Goal: Information Seeking & Learning: Learn about a topic

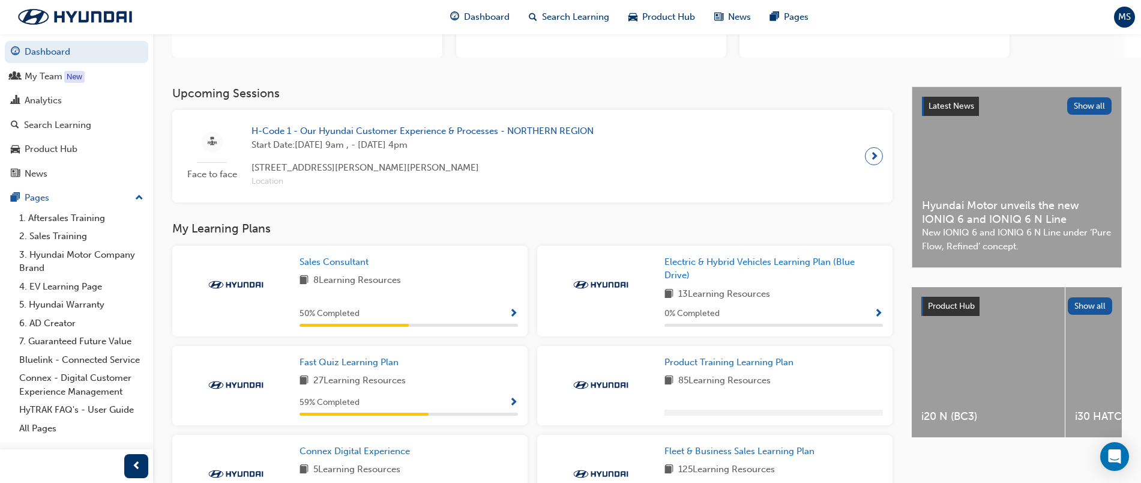
scroll to position [176, 0]
click at [564, 125] on span "H-Code 1 - Our Hyundai Customer Experience & Processes - NORTHERN REGION" at bounding box center [423, 132] width 342 height 14
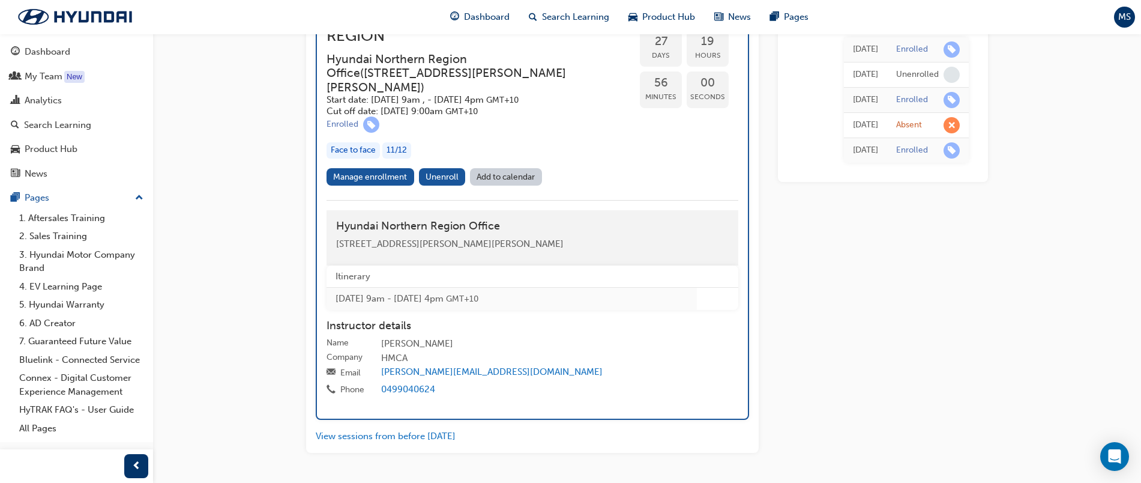
scroll to position [722, 0]
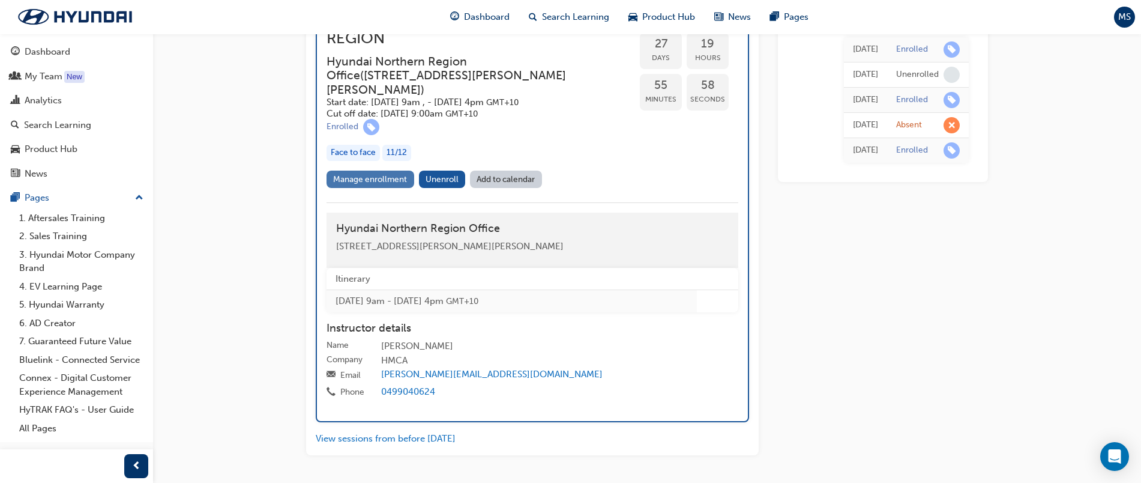
click at [351, 170] on link "Manage enrollment" at bounding box center [371, 178] width 88 height 17
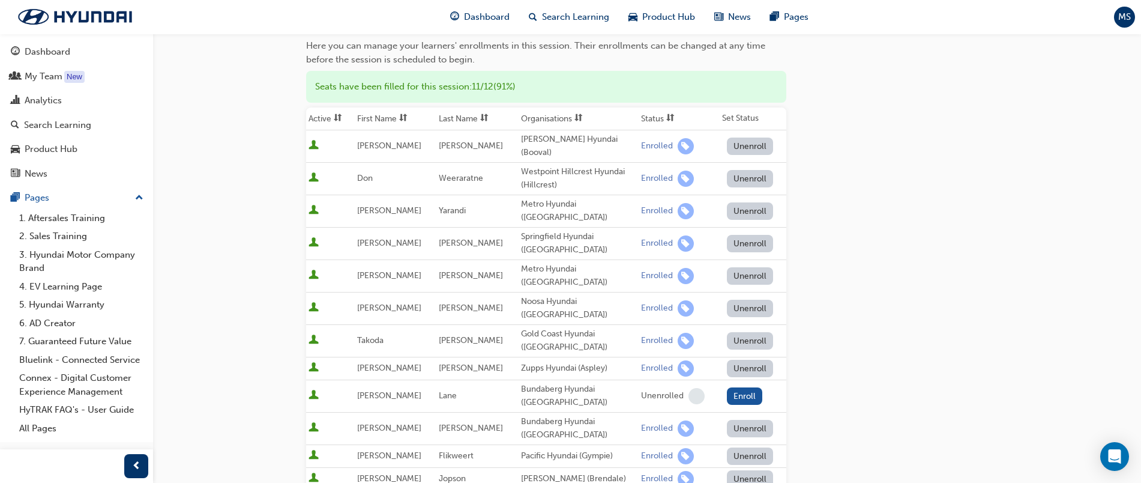
scroll to position [141, 0]
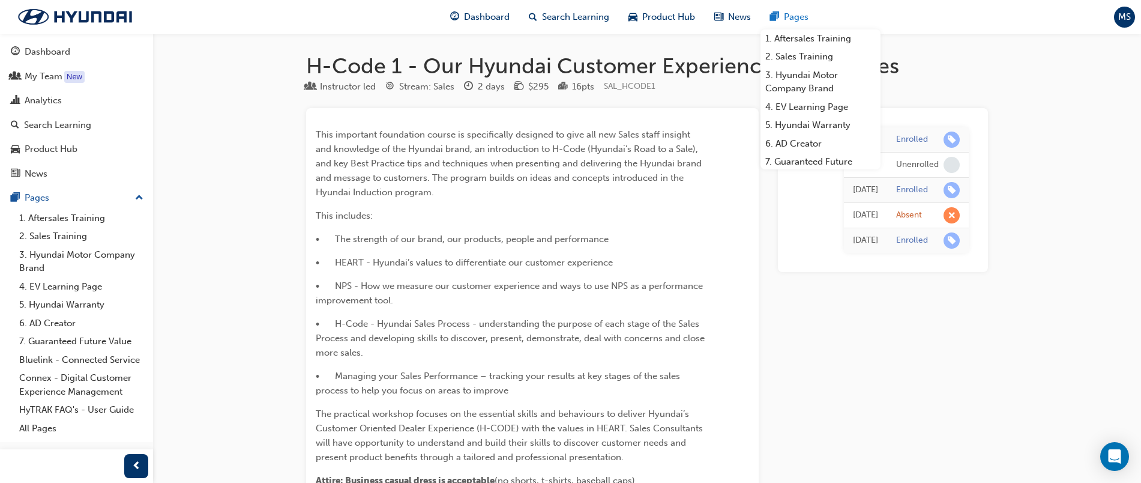
click at [789, 13] on span "Pages" at bounding box center [796, 17] width 25 height 14
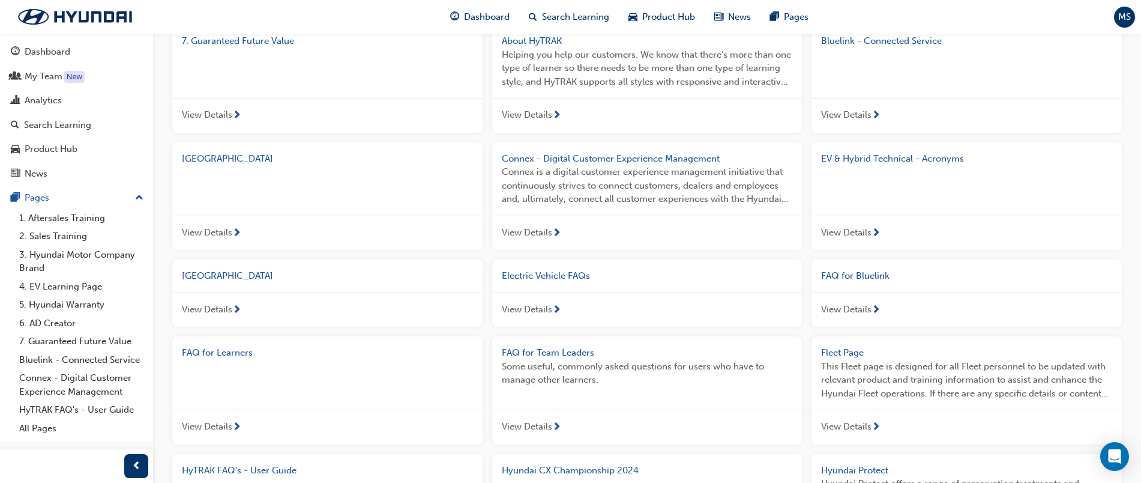
scroll to position [334, 0]
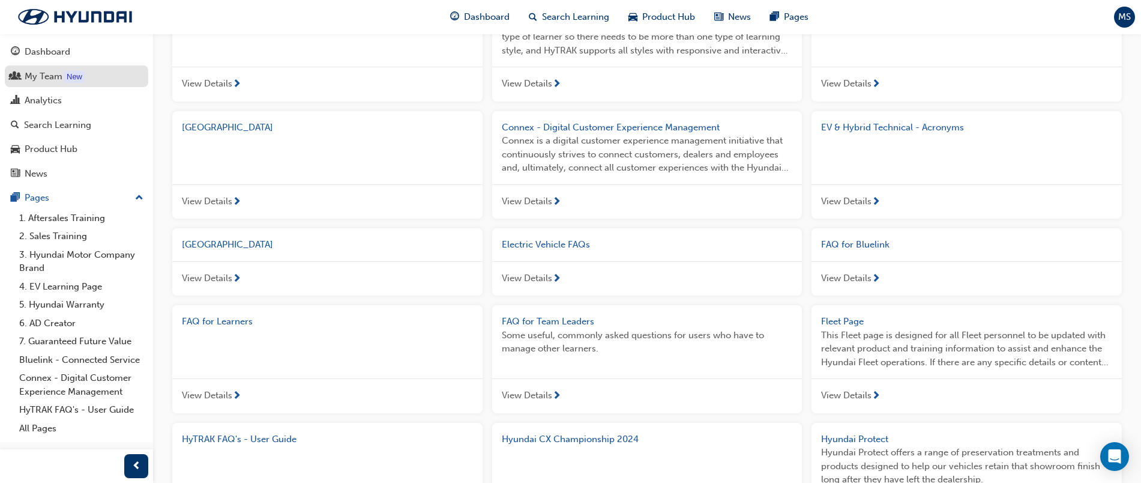
click at [34, 76] on div "My Team" at bounding box center [44, 77] width 38 height 14
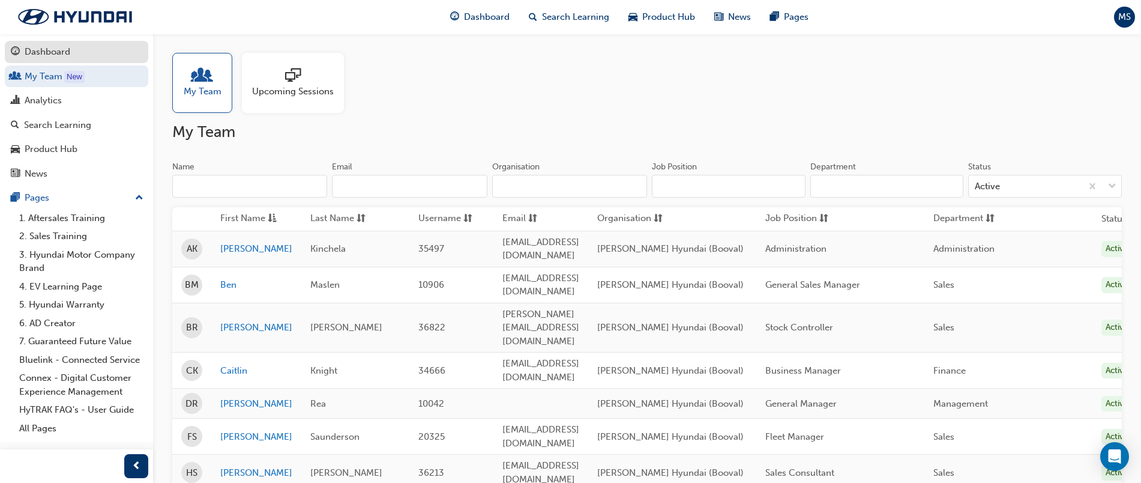
click at [15, 47] on span "guage-icon" at bounding box center [15, 52] width 9 height 11
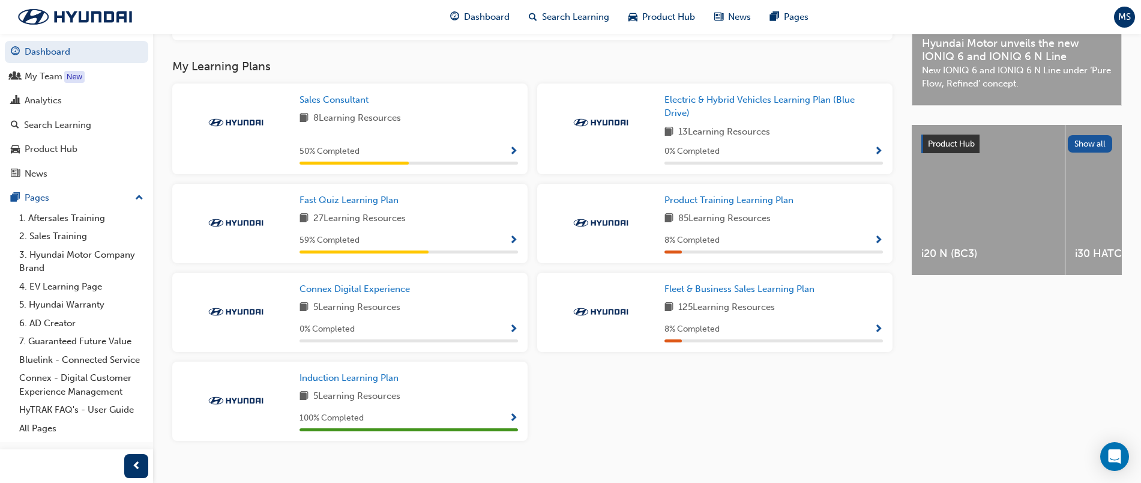
scroll to position [369, 0]
click at [437, 122] on div "8 Learning Resources" at bounding box center [409, 117] width 219 height 15
click at [333, 97] on link "Sales Consultant" at bounding box center [337, 99] width 74 height 14
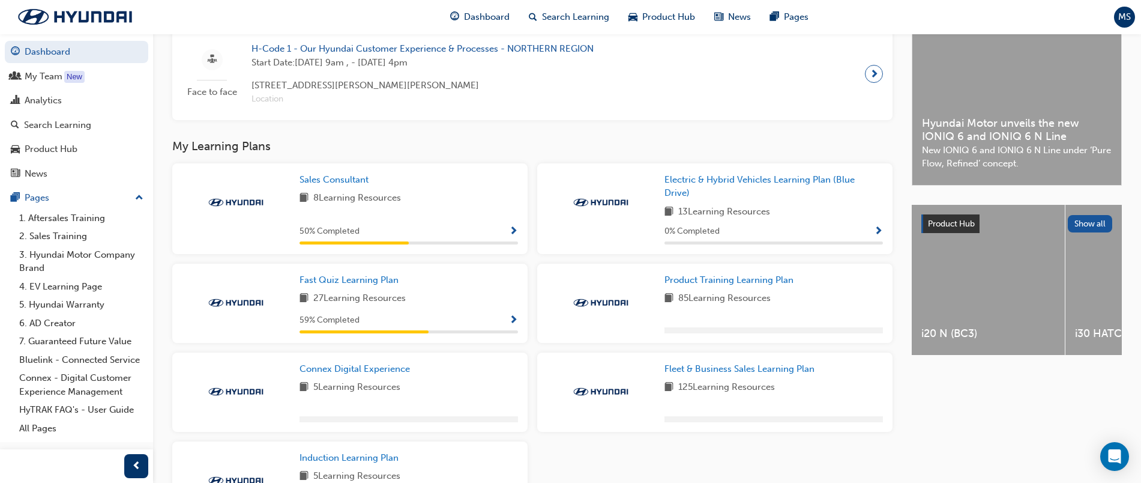
scroll to position [390, 0]
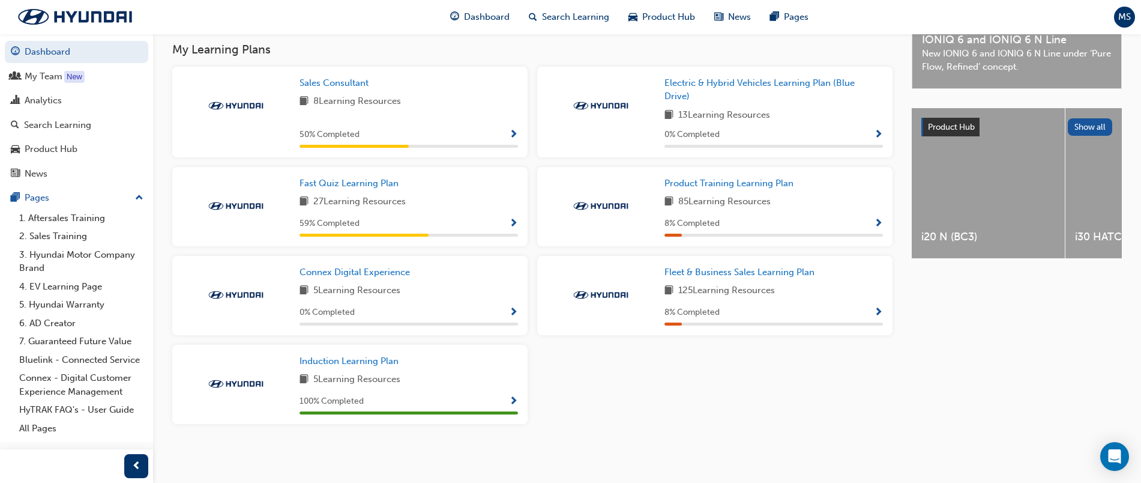
click at [465, 214] on div "Fast Quiz Learning Plan 27 Learning Resources 59 % Completed" at bounding box center [409, 206] width 219 height 60
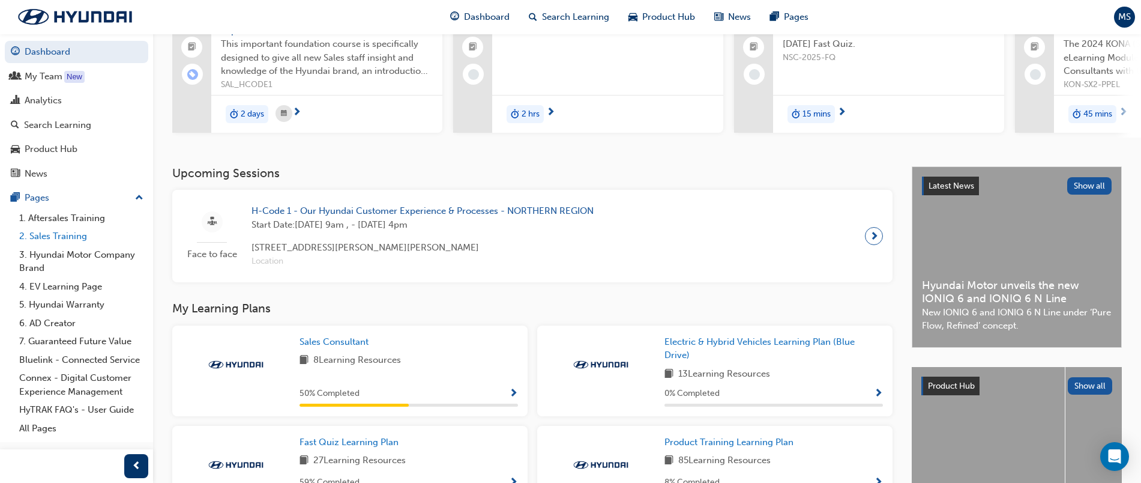
scroll to position [0, 0]
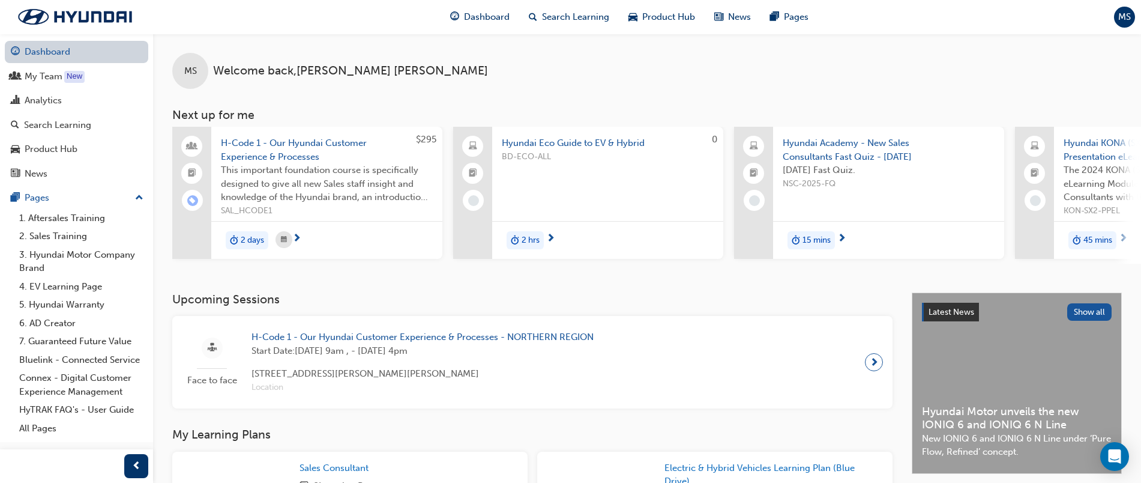
click at [51, 50] on link "Dashboard" at bounding box center [76, 52] width 143 height 22
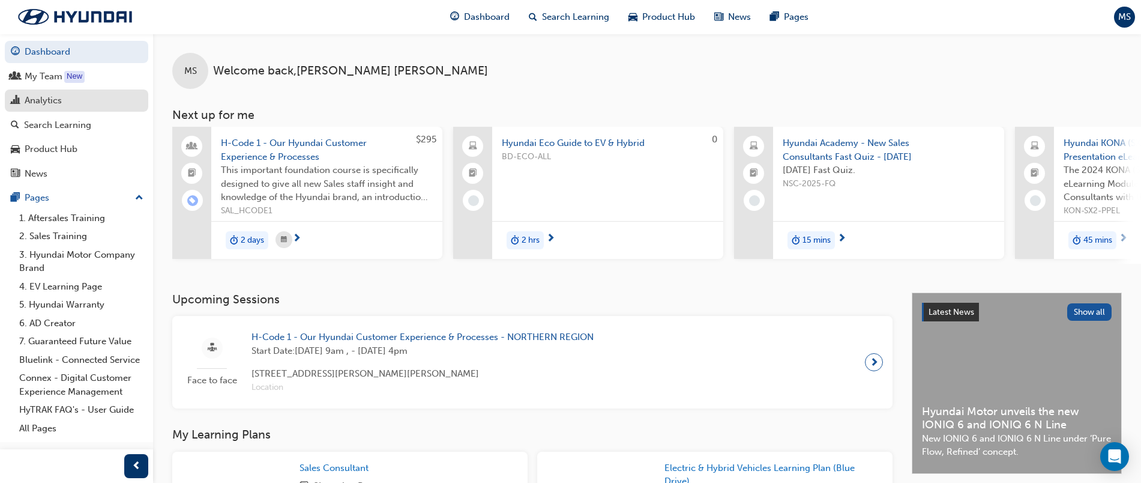
click at [73, 110] on link "Analytics" at bounding box center [76, 100] width 143 height 22
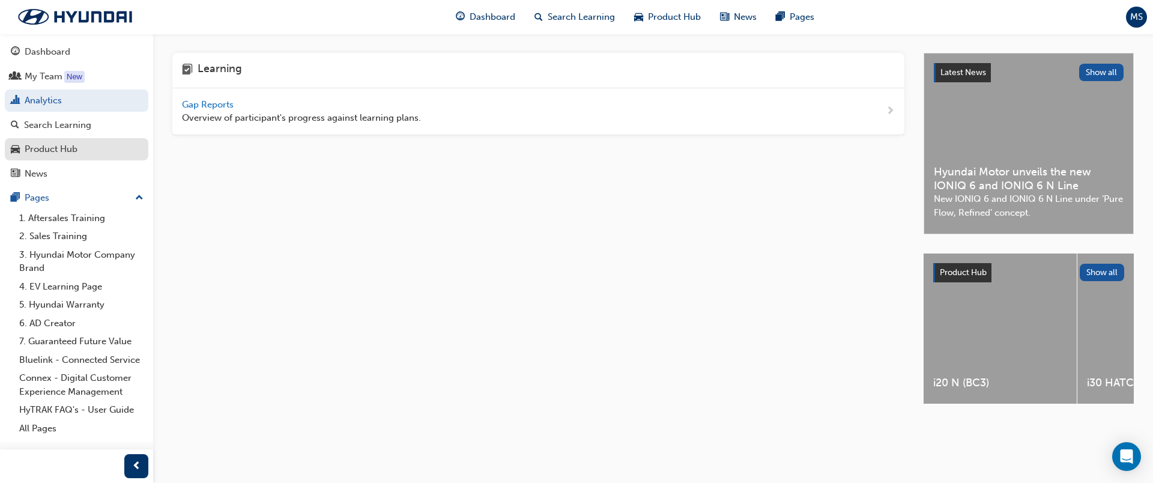
click at [52, 149] on div "Product Hub" at bounding box center [51, 149] width 53 height 14
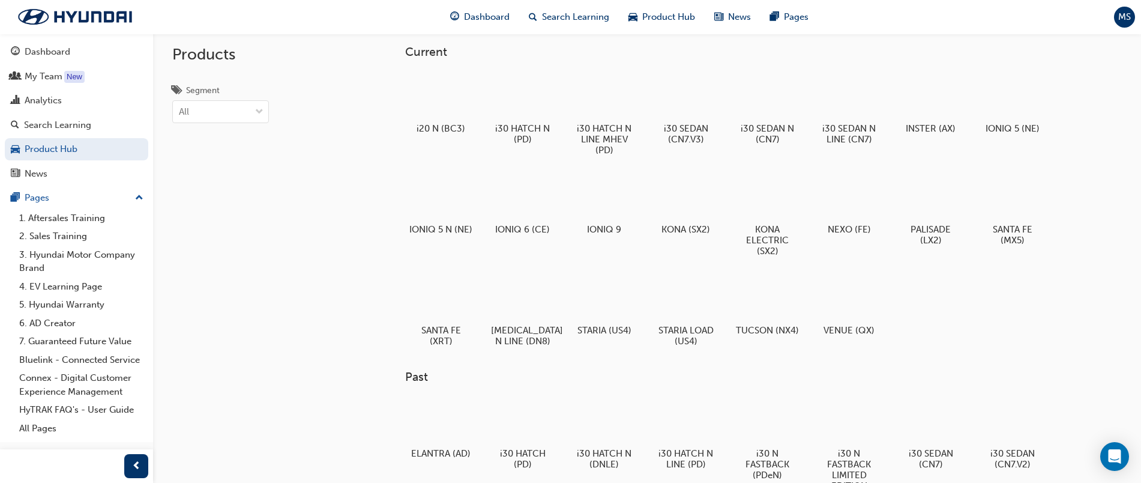
scroll to position [9, 0]
click at [423, 106] on div at bounding box center [441, 94] width 67 height 48
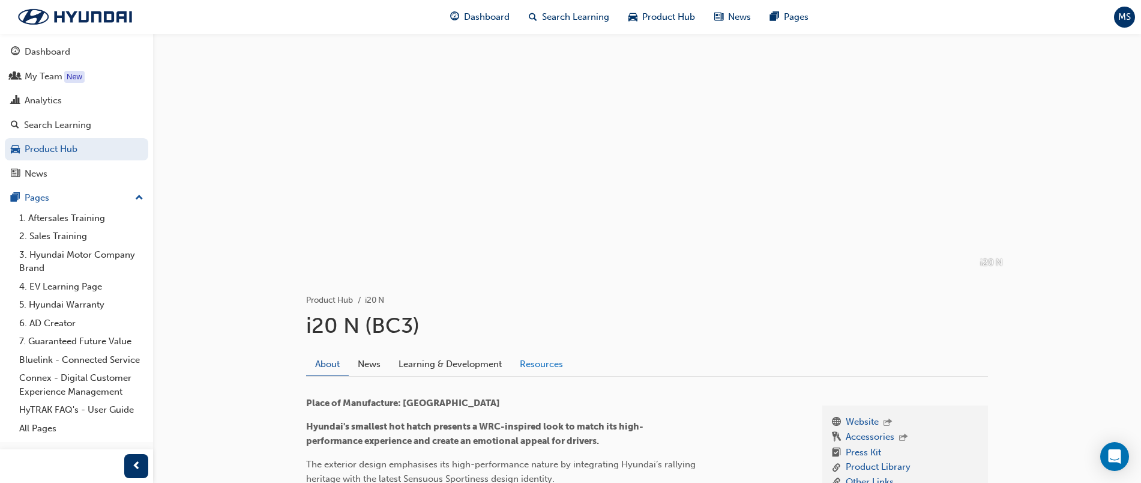
click at [534, 362] on link "Resources" at bounding box center [541, 363] width 61 height 23
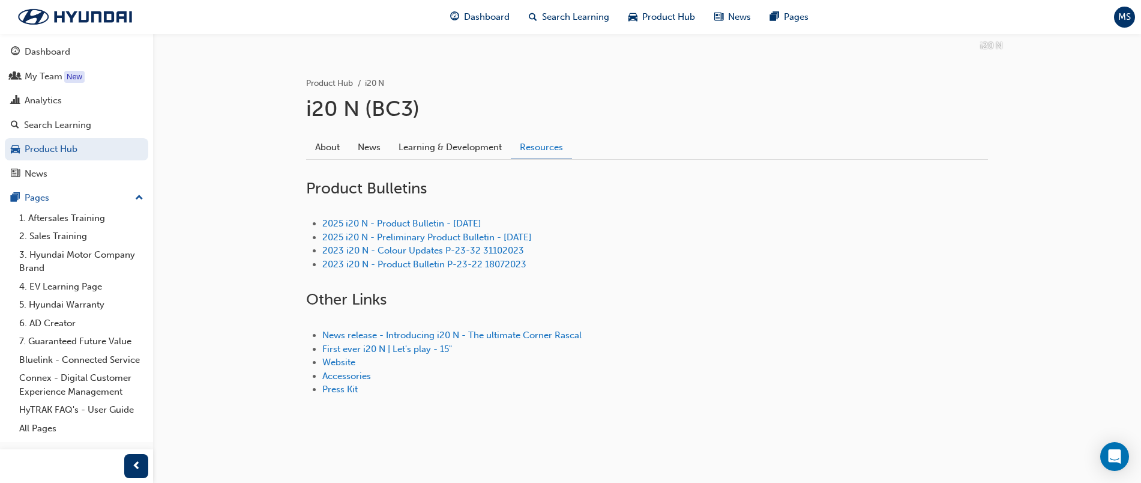
scroll to position [218, 0]
click at [52, 145] on link "Product Hub" at bounding box center [76, 149] width 143 height 22
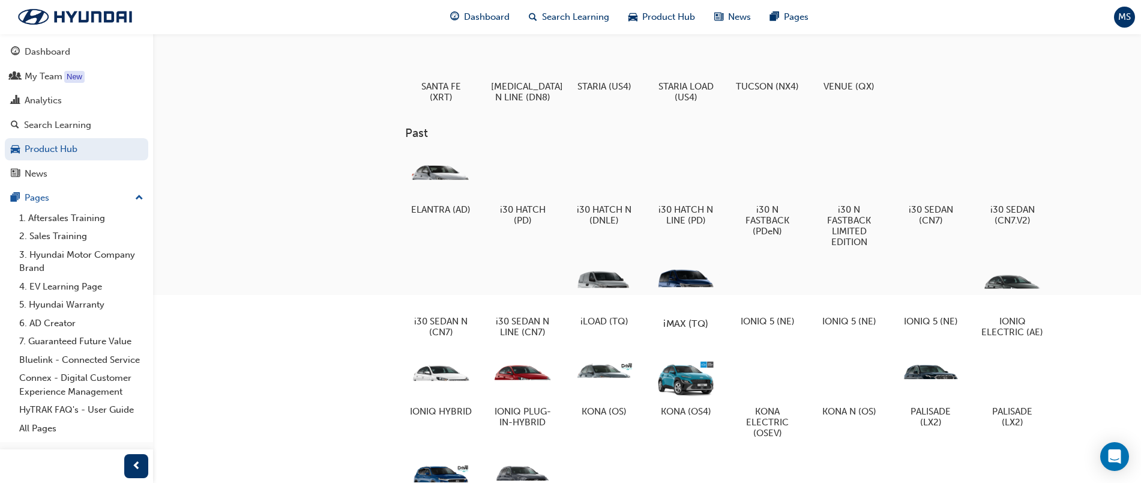
scroll to position [250, 0]
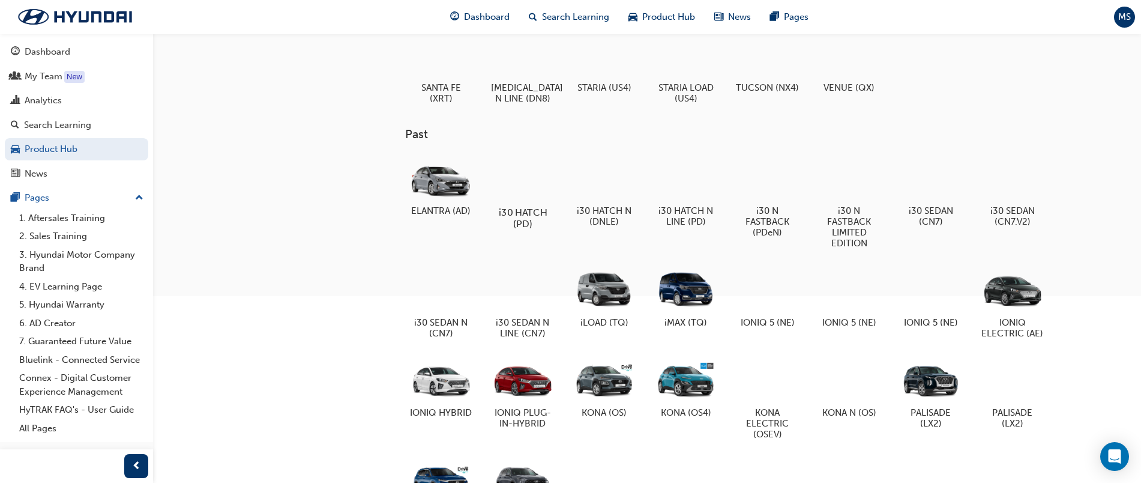
click at [535, 172] on div at bounding box center [522, 177] width 67 height 47
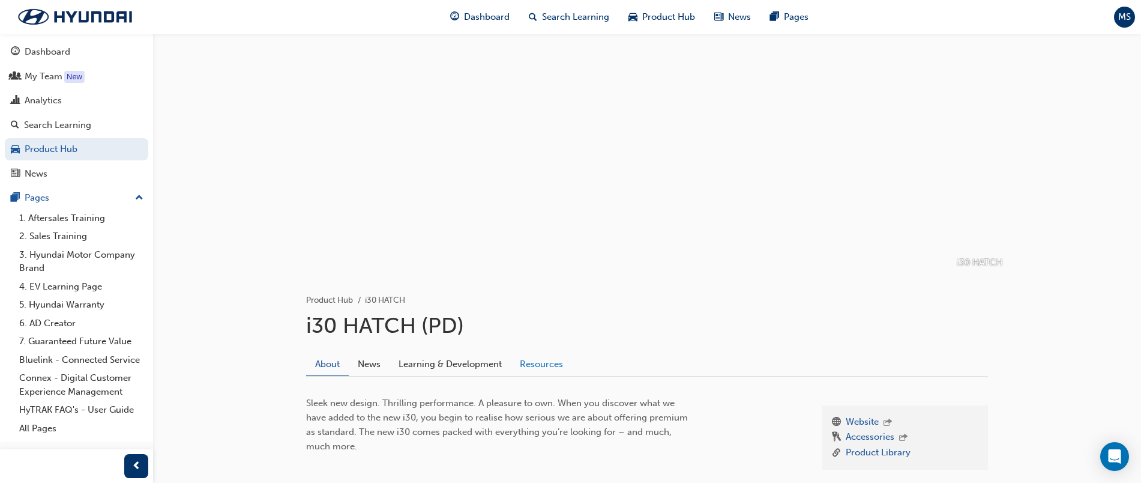
click at [527, 361] on link "Resources" at bounding box center [541, 363] width 61 height 23
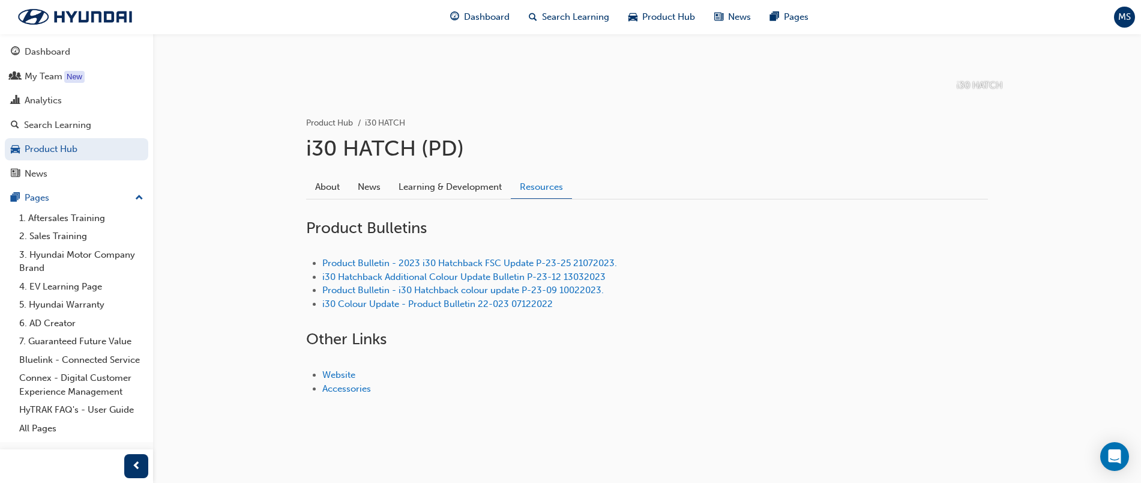
scroll to position [176, 0]
click at [60, 17] on img at bounding box center [75, 16] width 138 height 25
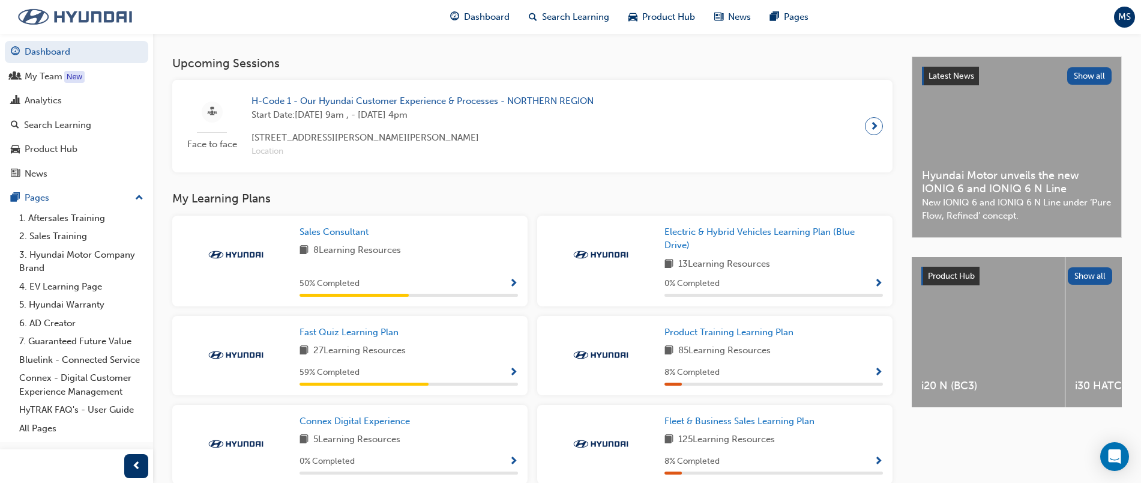
scroll to position [390, 0]
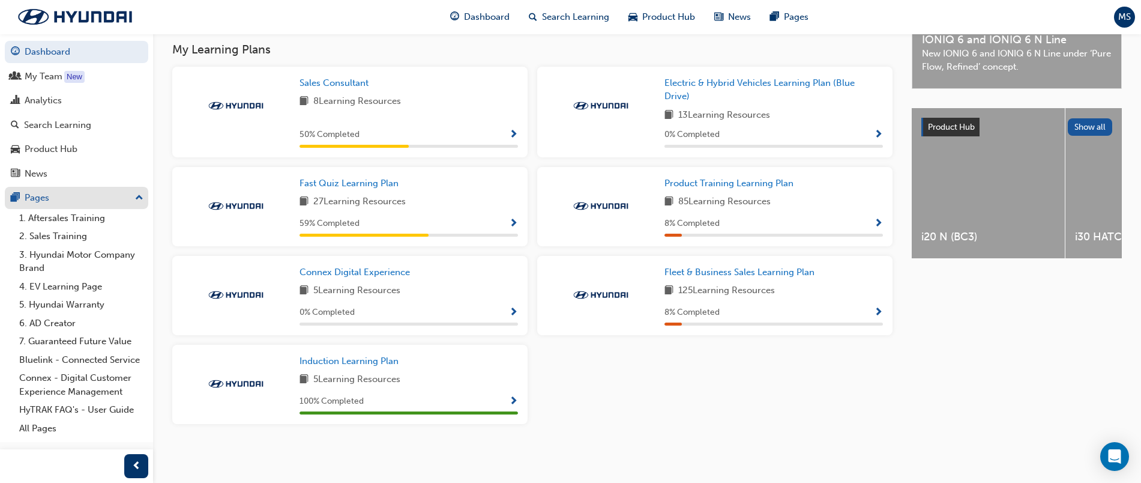
click at [26, 201] on div "Pages" at bounding box center [37, 198] width 25 height 14
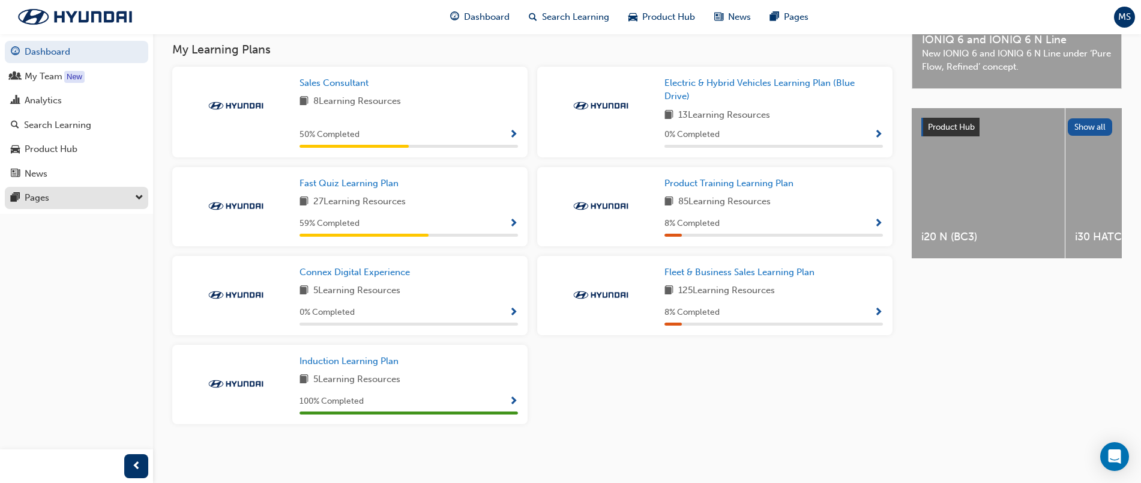
click at [26, 200] on div "Pages" at bounding box center [37, 198] width 25 height 14
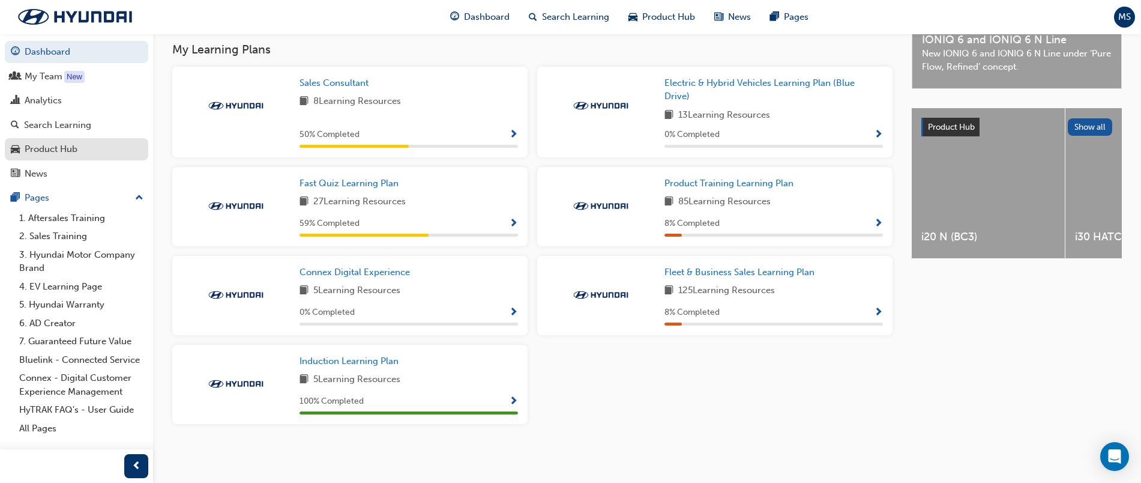
click at [41, 146] on div "Product Hub" at bounding box center [51, 149] width 53 height 14
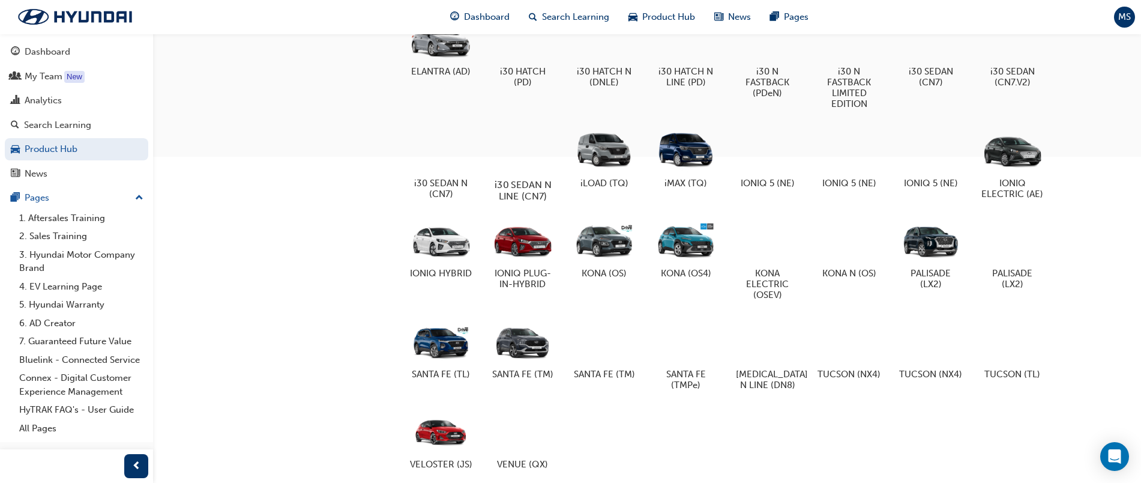
scroll to position [439, 0]
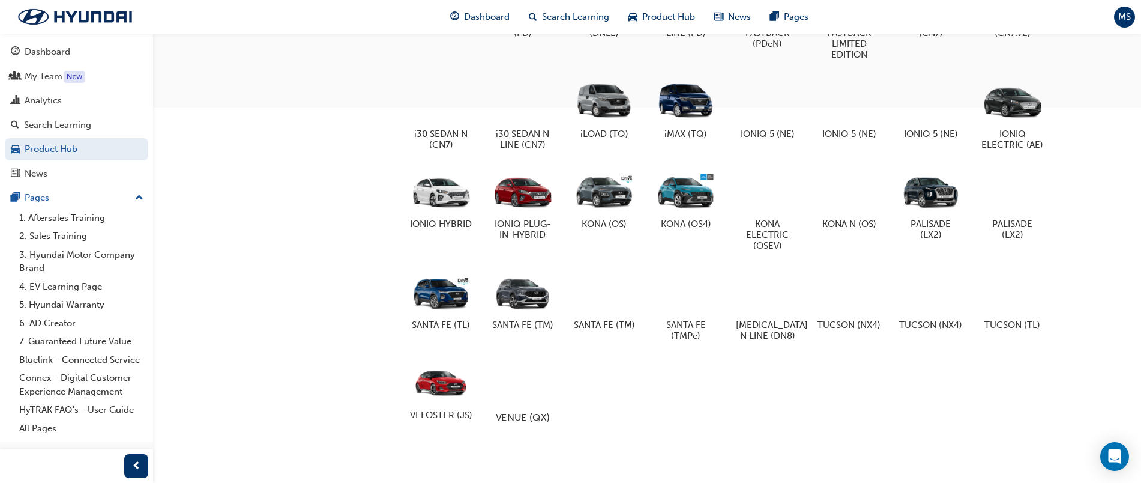
click at [531, 366] on div at bounding box center [522, 381] width 67 height 47
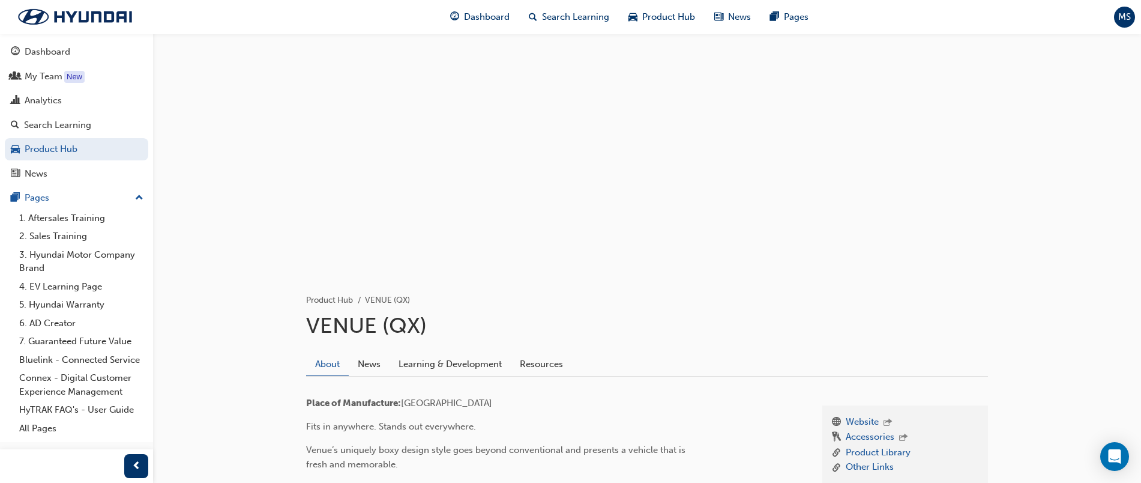
scroll to position [189, 0]
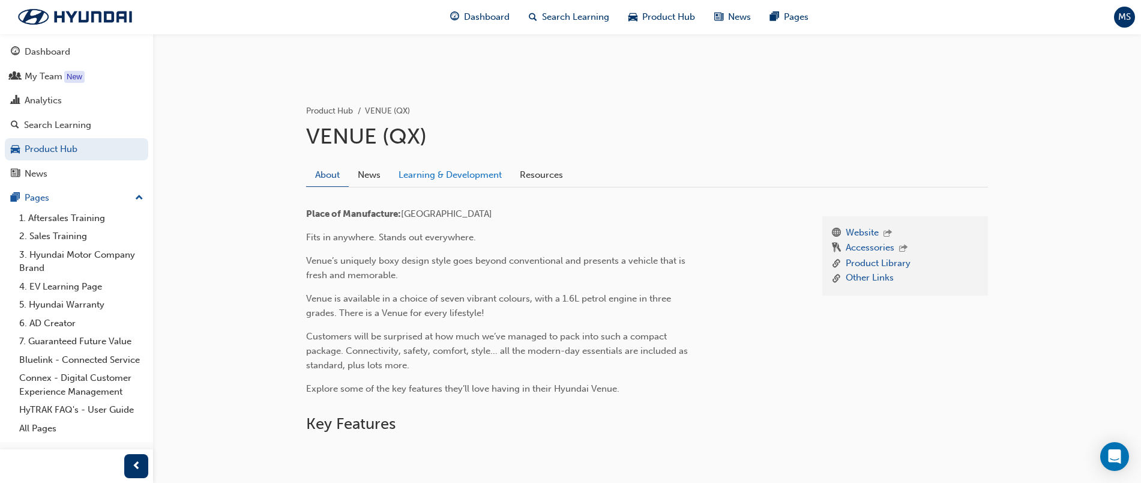
click at [450, 177] on link "Learning & Development" at bounding box center [450, 174] width 121 height 23
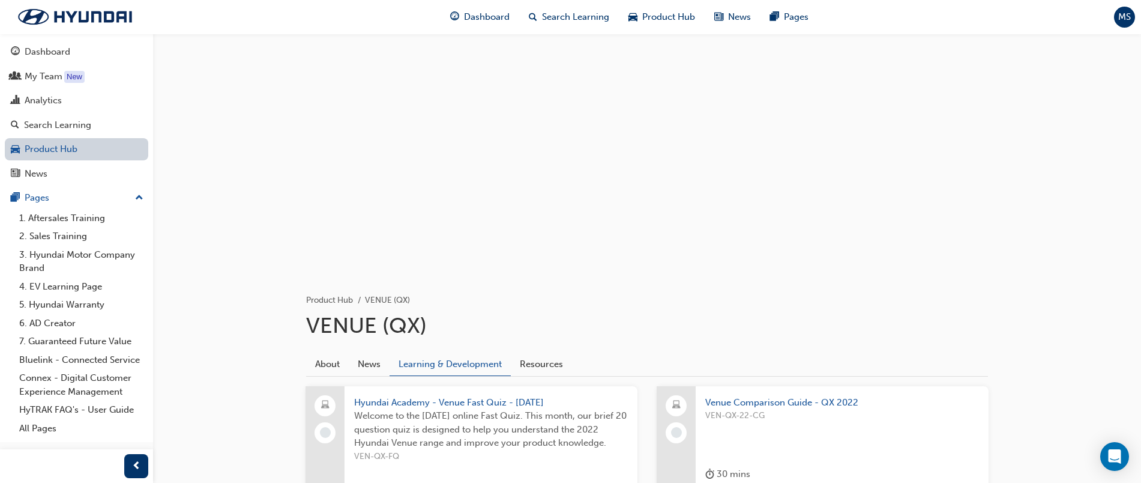
click at [67, 154] on link "Product Hub" at bounding box center [76, 149] width 143 height 22
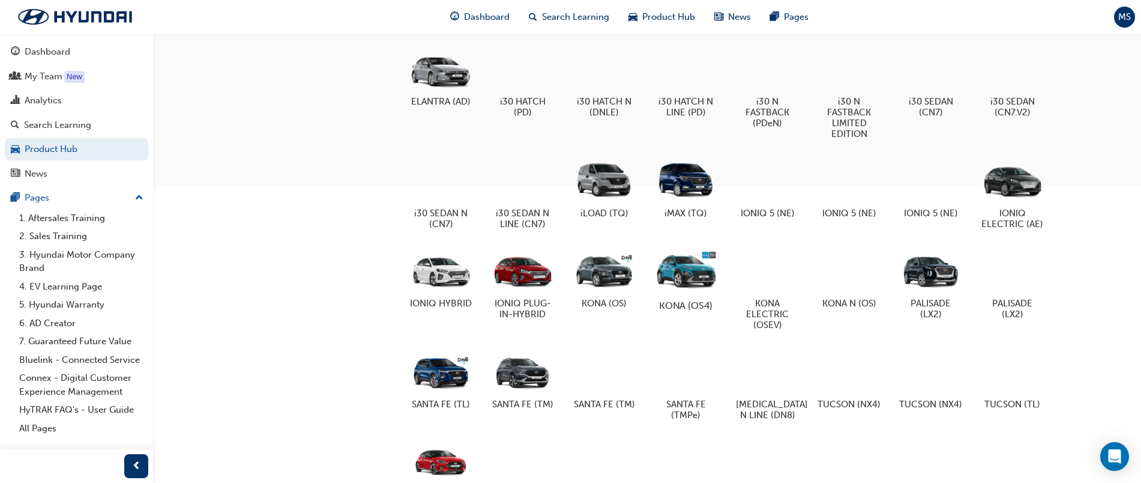
scroll to position [362, 0]
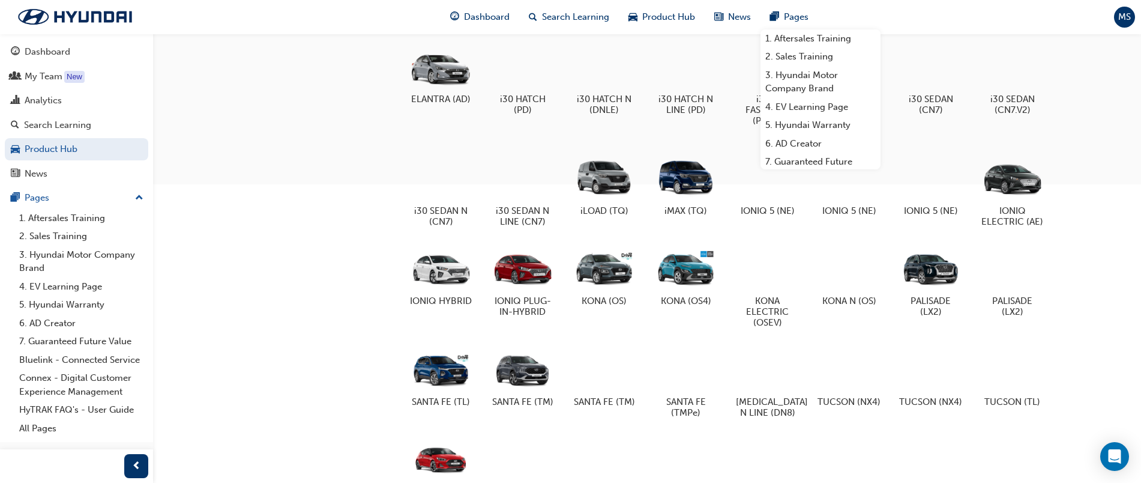
click at [1129, 20] on span "MS" at bounding box center [1124, 17] width 13 height 14
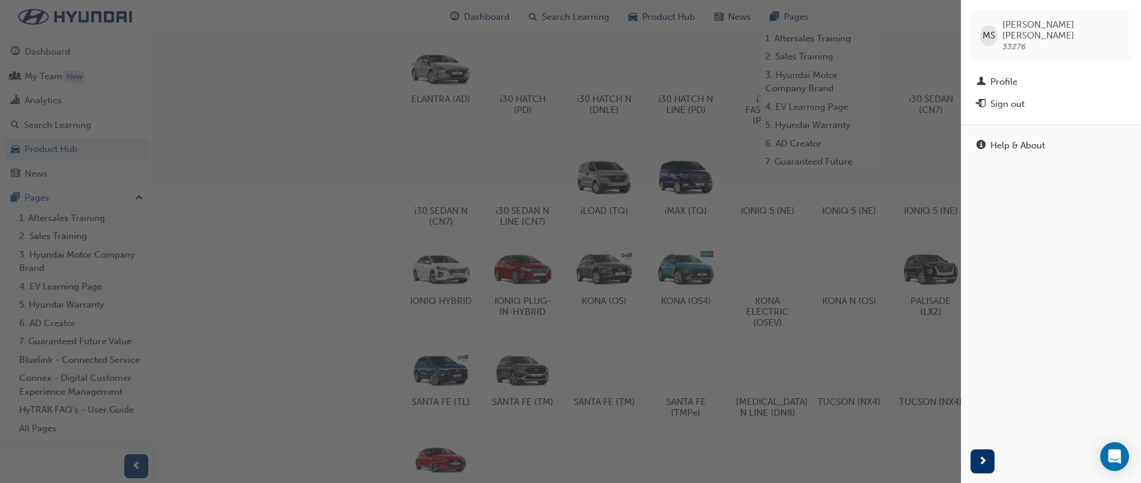
click at [197, 217] on div "button" at bounding box center [480, 241] width 961 height 483
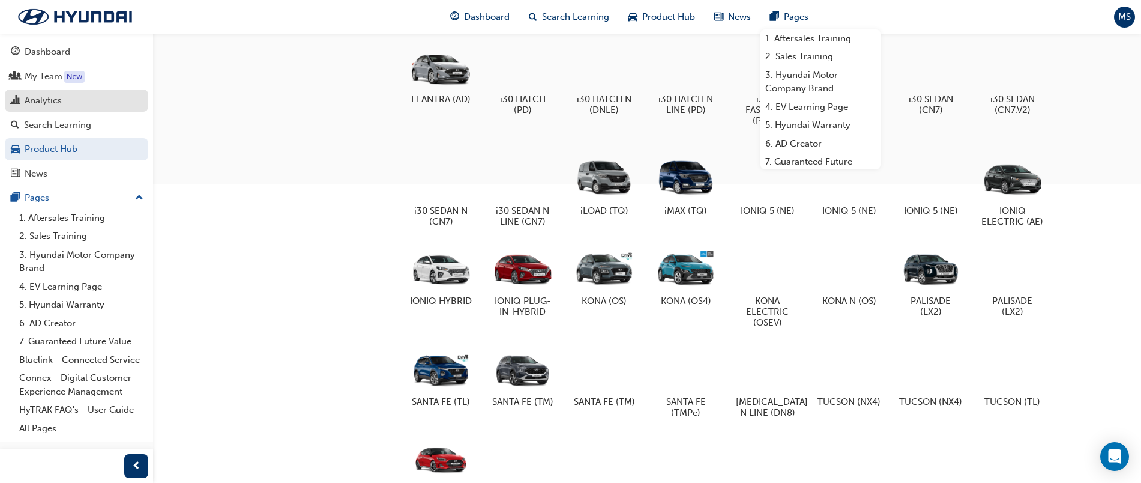
click at [53, 104] on div "Analytics" at bounding box center [43, 101] width 37 height 14
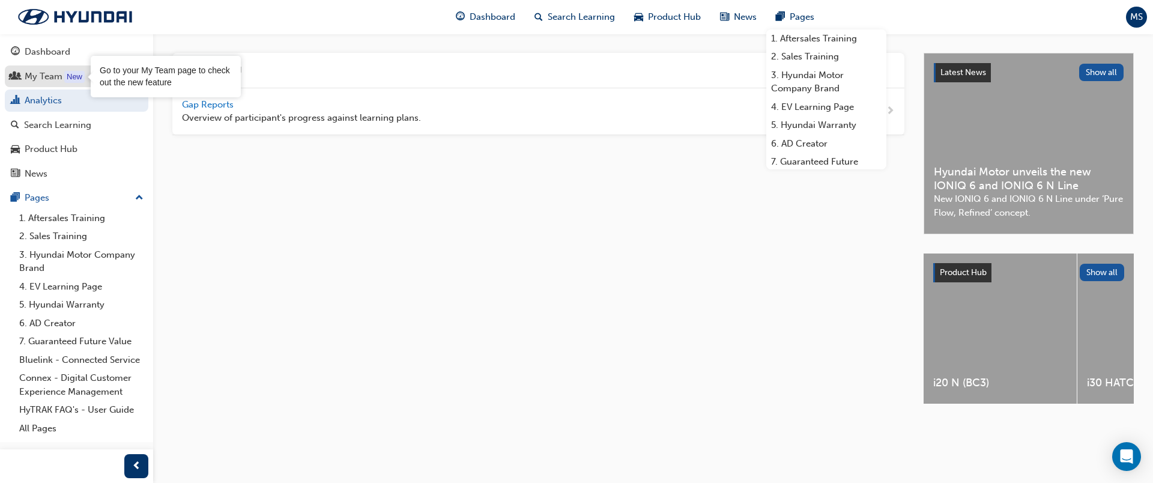
click at [57, 82] on div "My Team" at bounding box center [44, 77] width 38 height 14
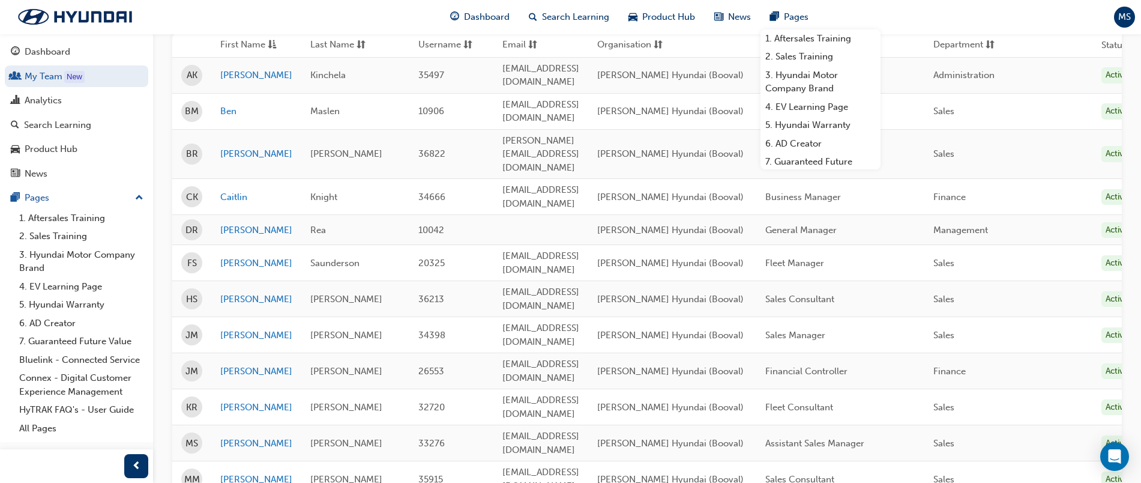
scroll to position [174, 0]
click at [241, 436] on link "Madelin" at bounding box center [256, 443] width 72 height 14
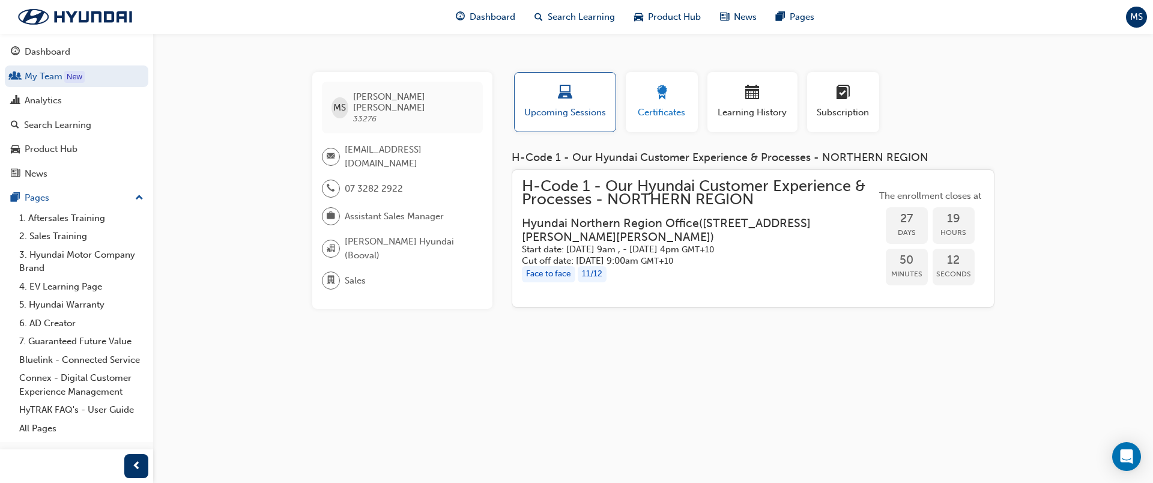
click at [660, 110] on span "Certificates" at bounding box center [662, 113] width 54 height 14
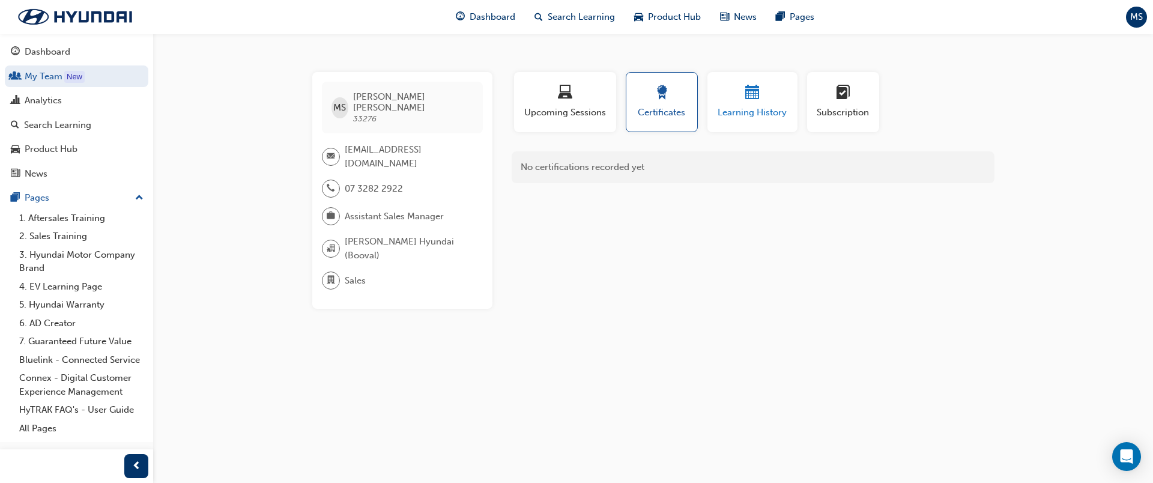
click at [740, 113] on span "Learning History" at bounding box center [752, 113] width 72 height 14
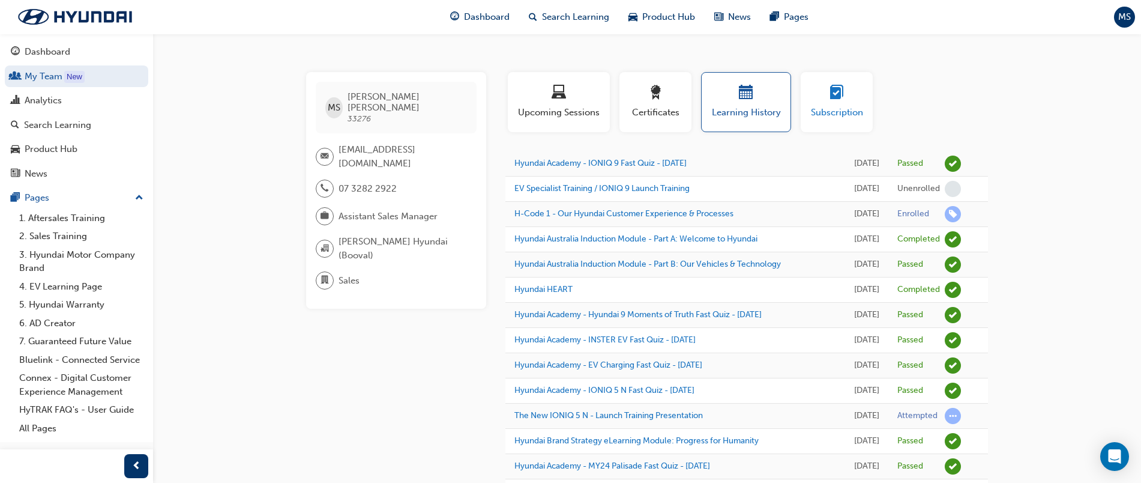
click at [833, 93] on span "learningplan-icon" at bounding box center [837, 93] width 14 height 16
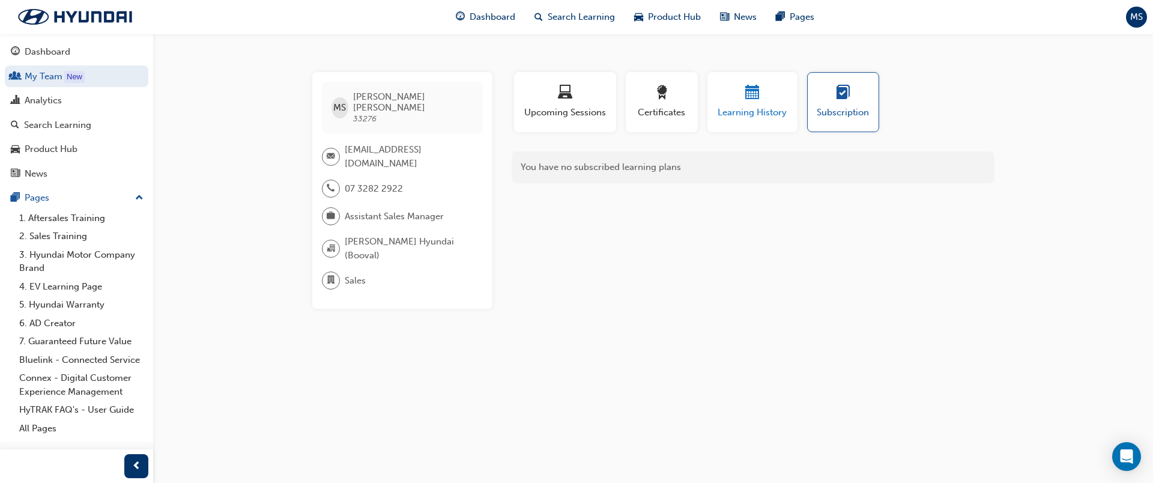
click at [742, 99] on div "button" at bounding box center [752, 94] width 72 height 19
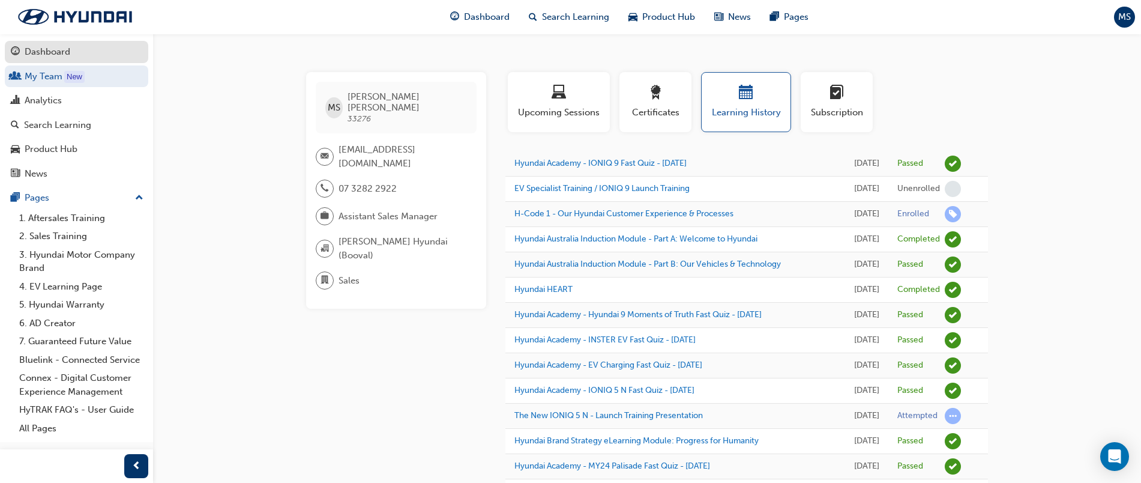
click at [47, 58] on div "Dashboard" at bounding box center [48, 52] width 46 height 14
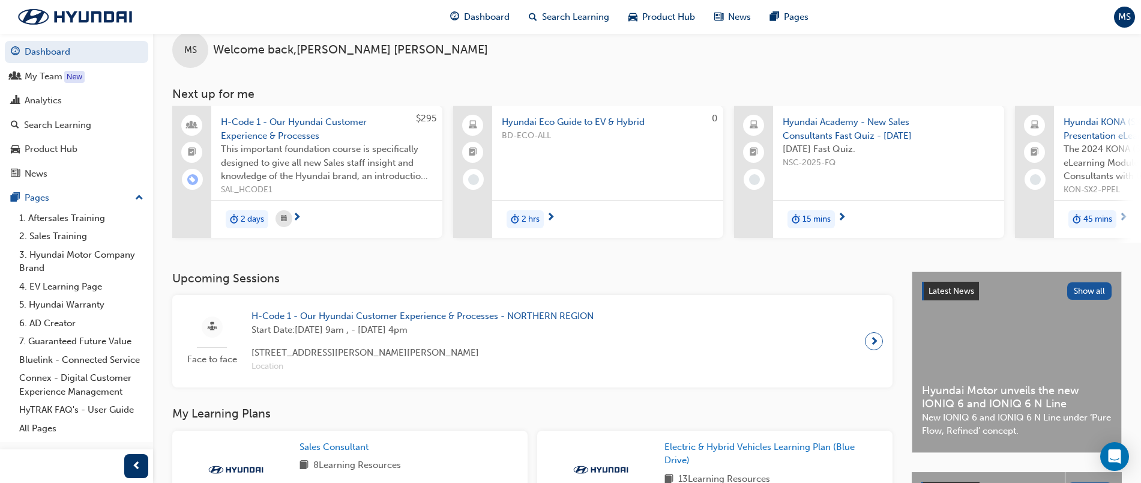
scroll to position [80, 0]
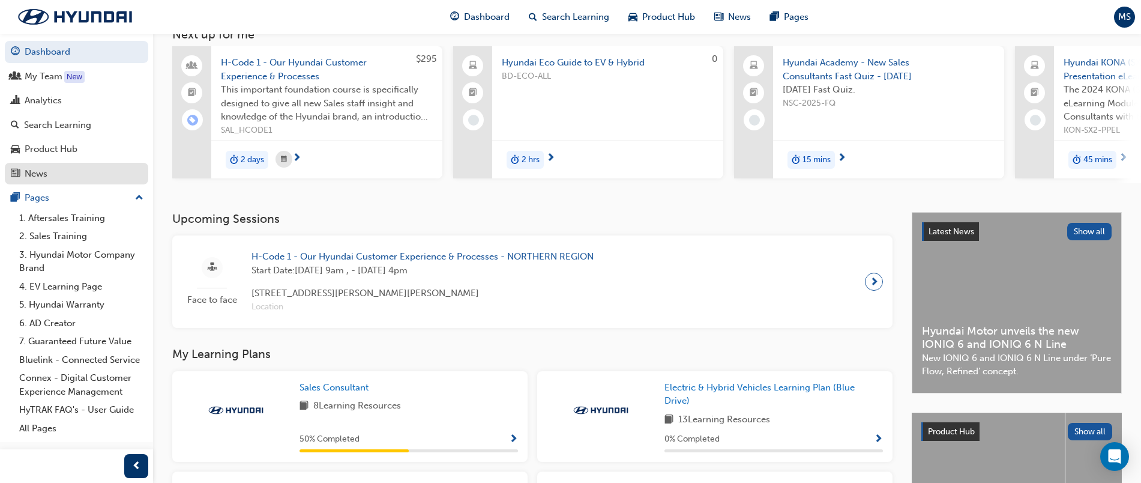
click at [47, 167] on div "News" at bounding box center [36, 174] width 23 height 14
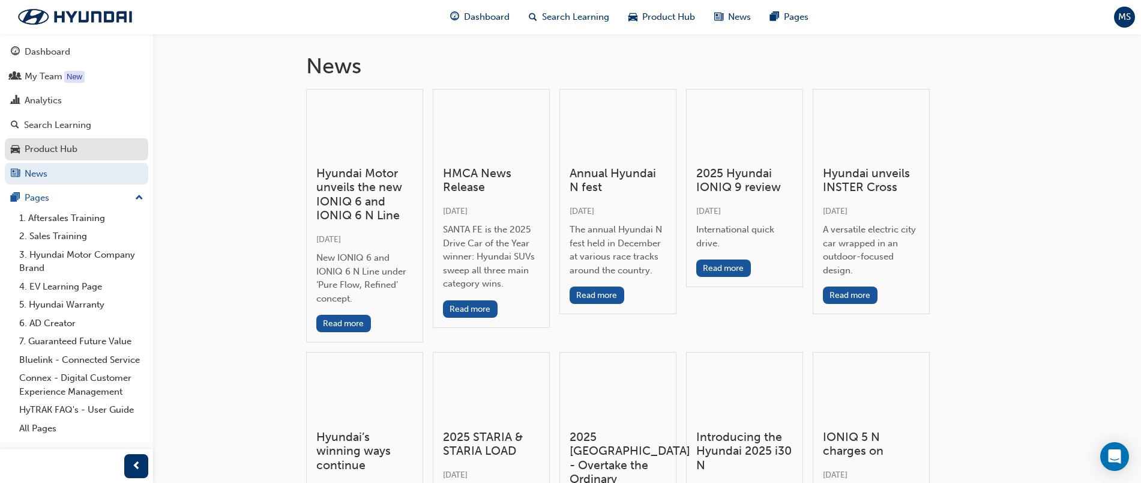
click at [88, 142] on div "Product Hub" at bounding box center [76, 149] width 131 height 15
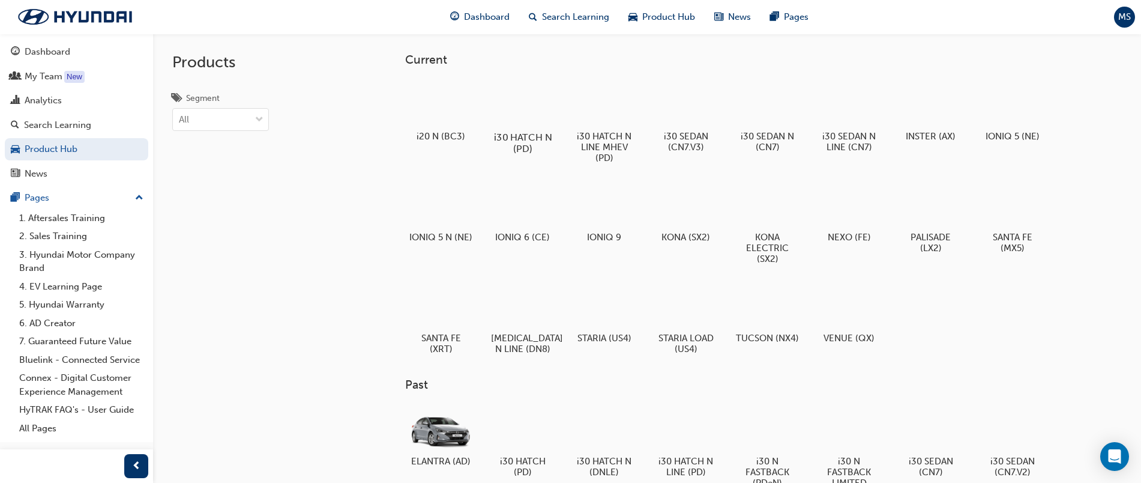
click at [541, 101] on div at bounding box center [522, 102] width 67 height 47
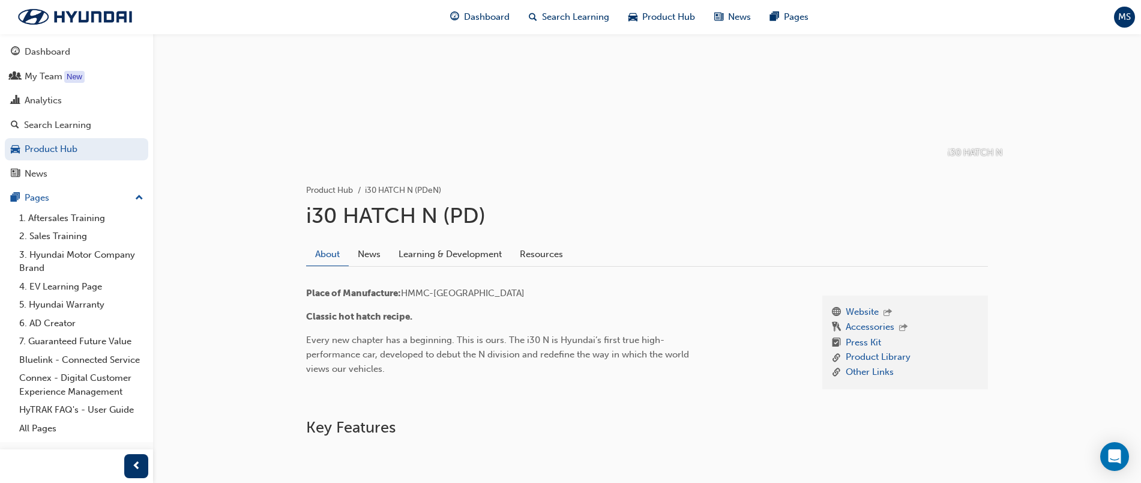
scroll to position [113, 0]
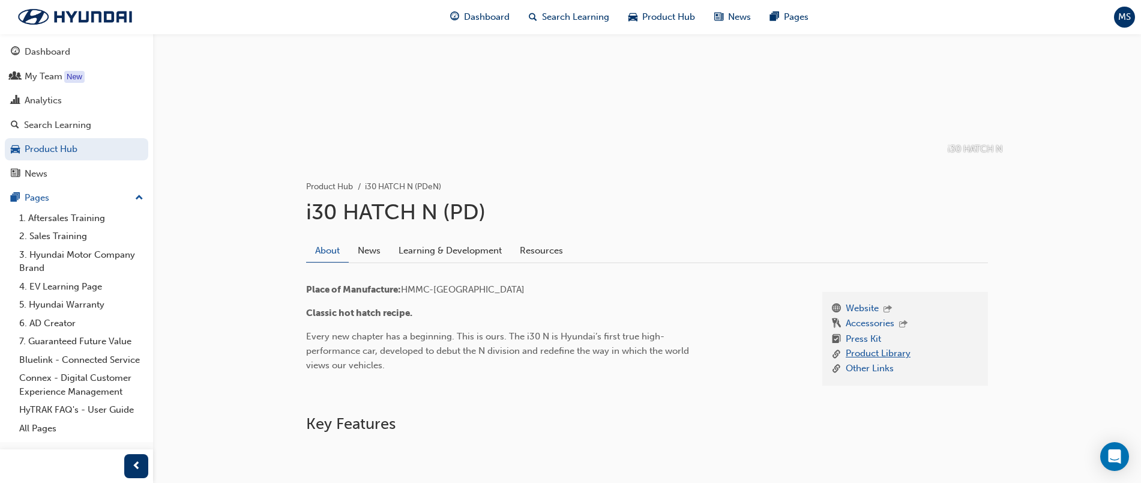
click at [860, 354] on link "Product Library" at bounding box center [878, 353] width 65 height 15
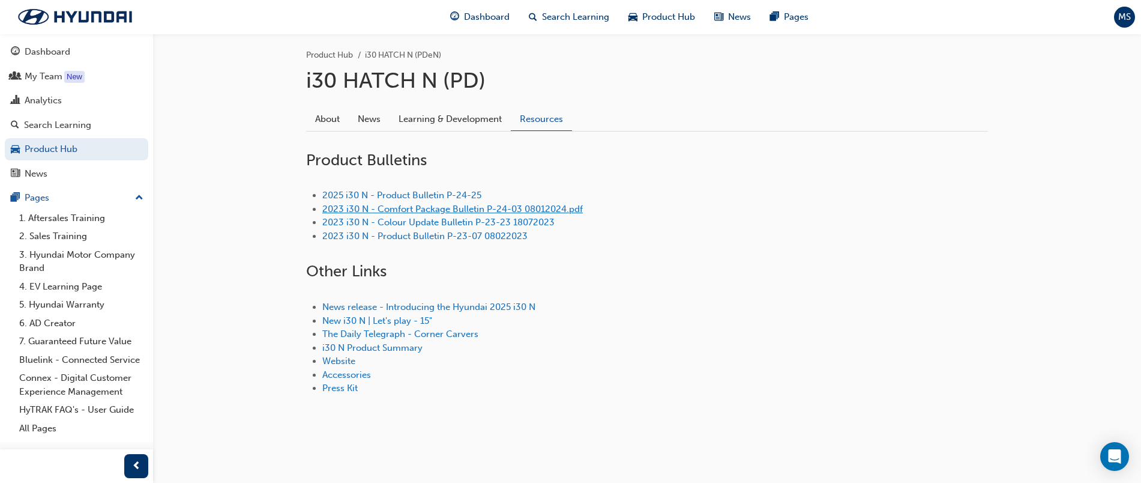
scroll to position [244, 0]
click at [384, 353] on link "i30 N Product Summary" at bounding box center [372, 348] width 100 height 11
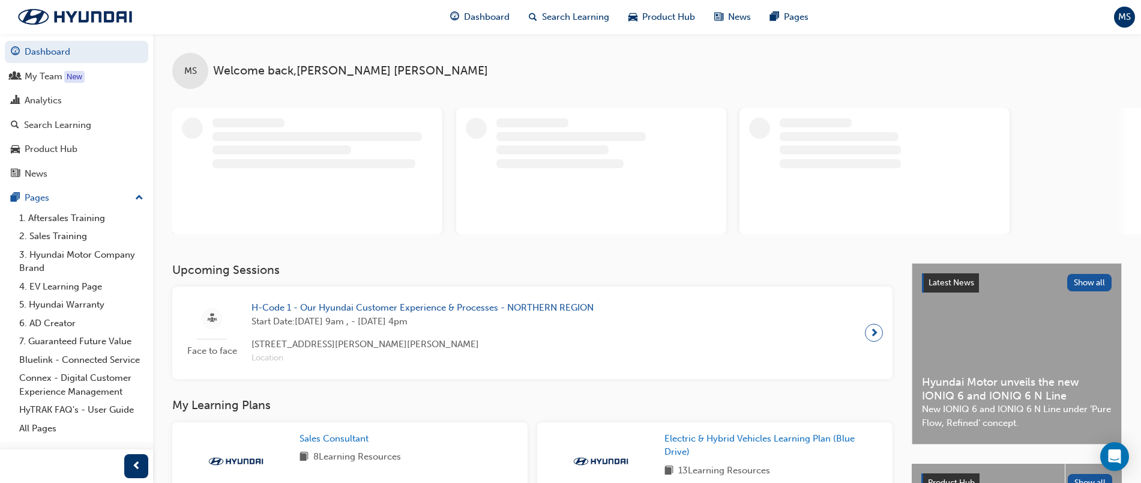
click at [430, 309] on span "H-Code 1 - Our Hyundai Customer Experience & Processes - NORTHERN REGION" at bounding box center [423, 308] width 342 height 14
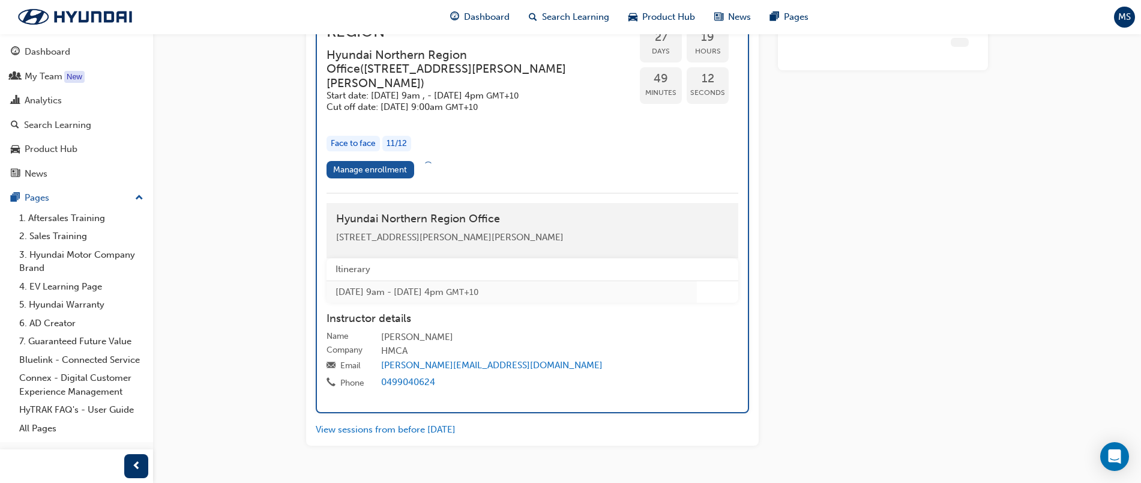
scroll to position [746, 0]
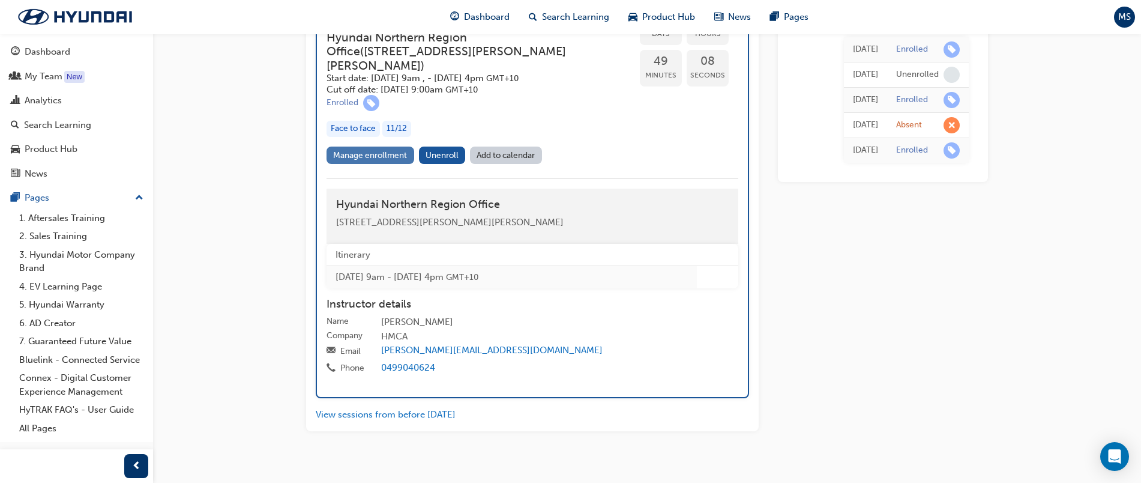
click at [361, 146] on link "Manage enrollment" at bounding box center [371, 154] width 88 height 17
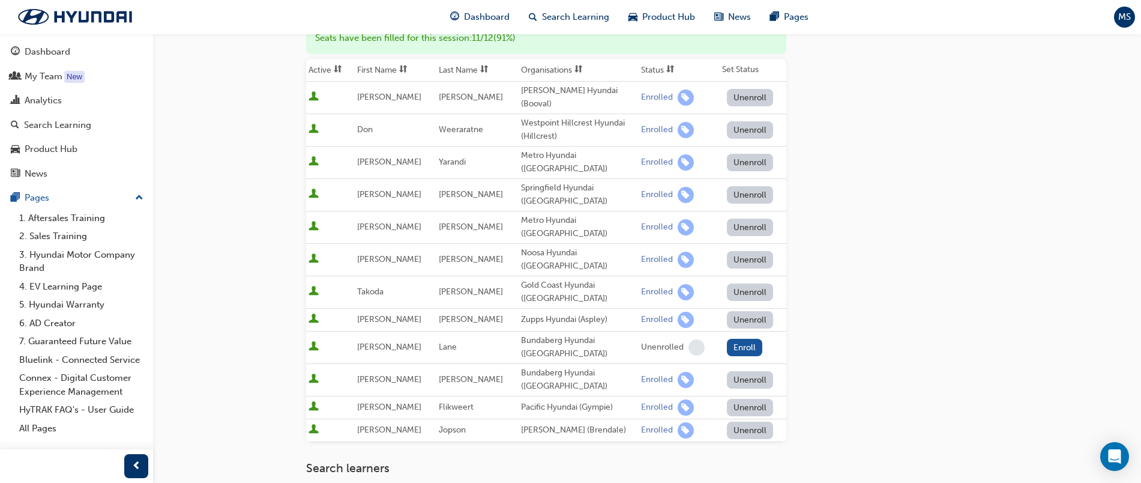
scroll to position [195, 0]
click at [548, 118] on div "Westpoint Hillcrest Hyundai (Hillcrest)" at bounding box center [578, 130] width 115 height 27
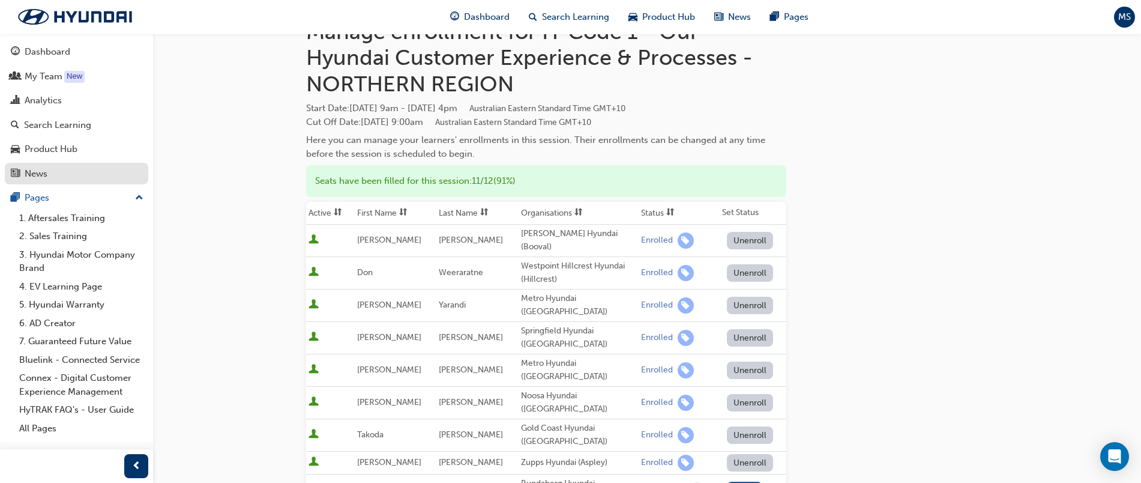
scroll to position [0, 0]
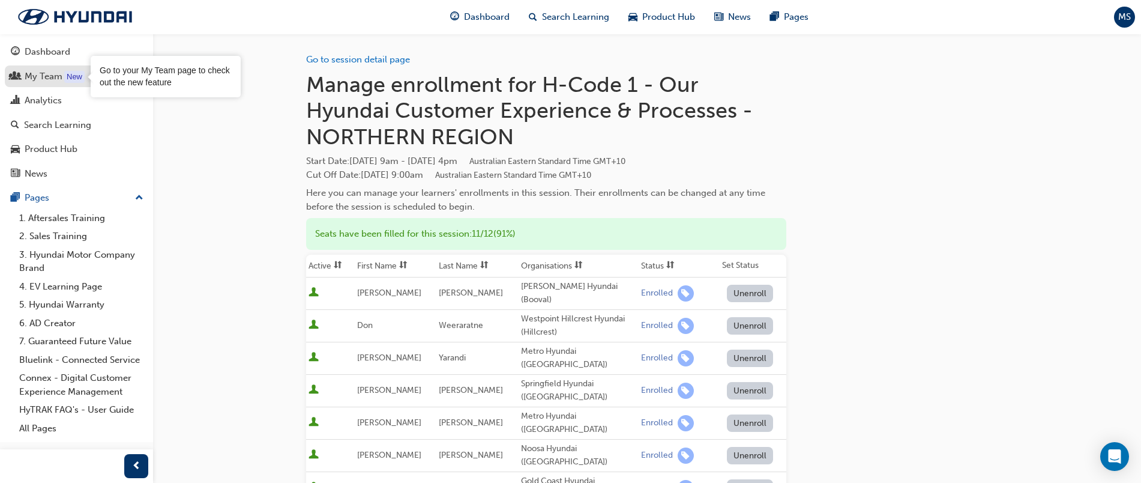
click at [65, 72] on div "New" at bounding box center [74, 77] width 20 height 12
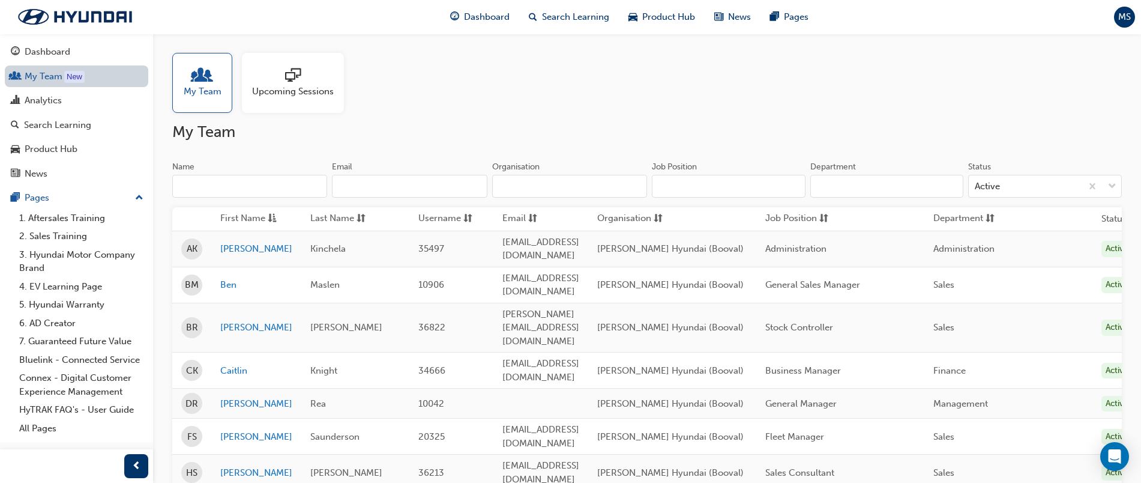
click at [47, 81] on link "My Team New" at bounding box center [76, 76] width 143 height 22
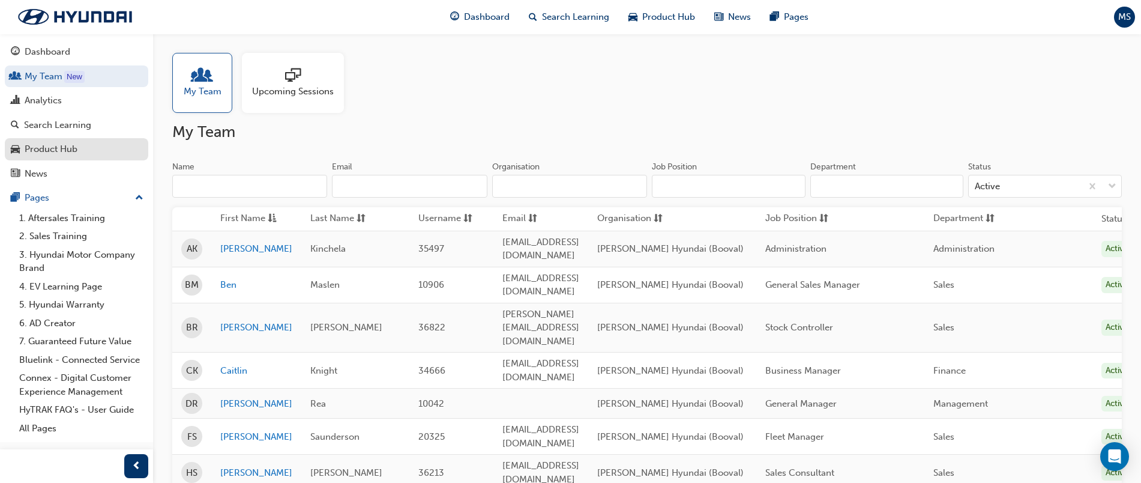
click at [64, 150] on div "Product Hub" at bounding box center [51, 149] width 53 height 14
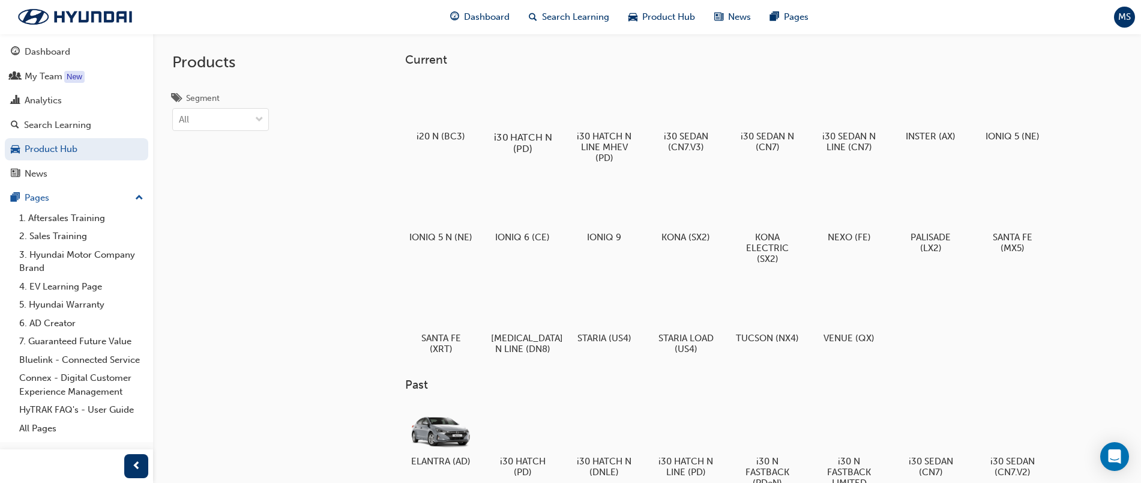
click at [532, 120] on div at bounding box center [522, 102] width 67 height 47
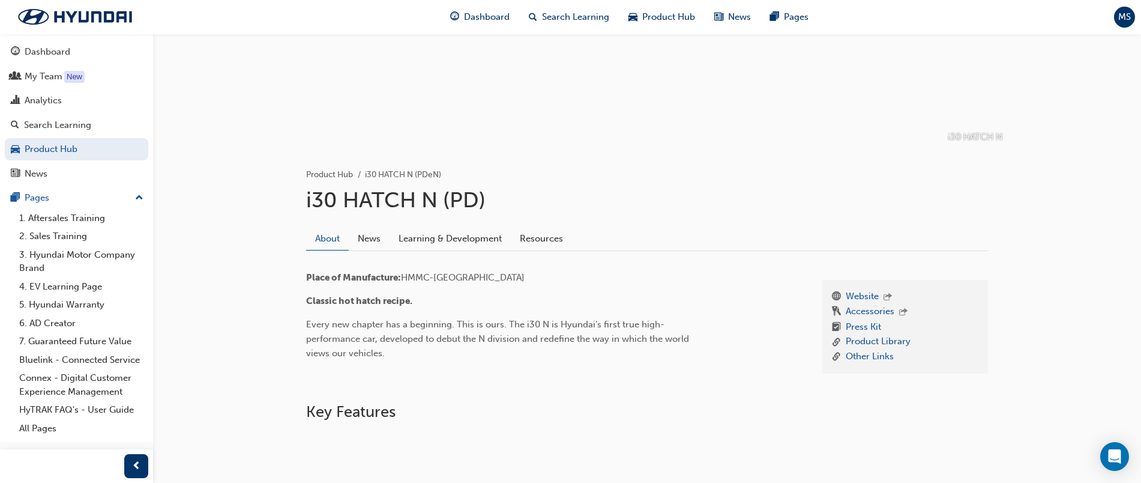
scroll to position [129, 0]
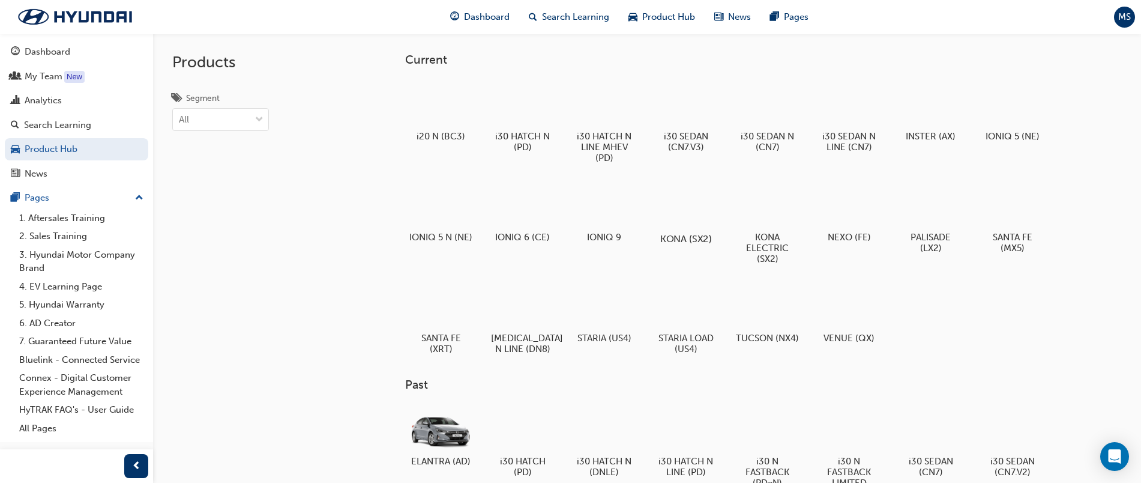
click at [678, 198] on div at bounding box center [686, 204] width 67 height 48
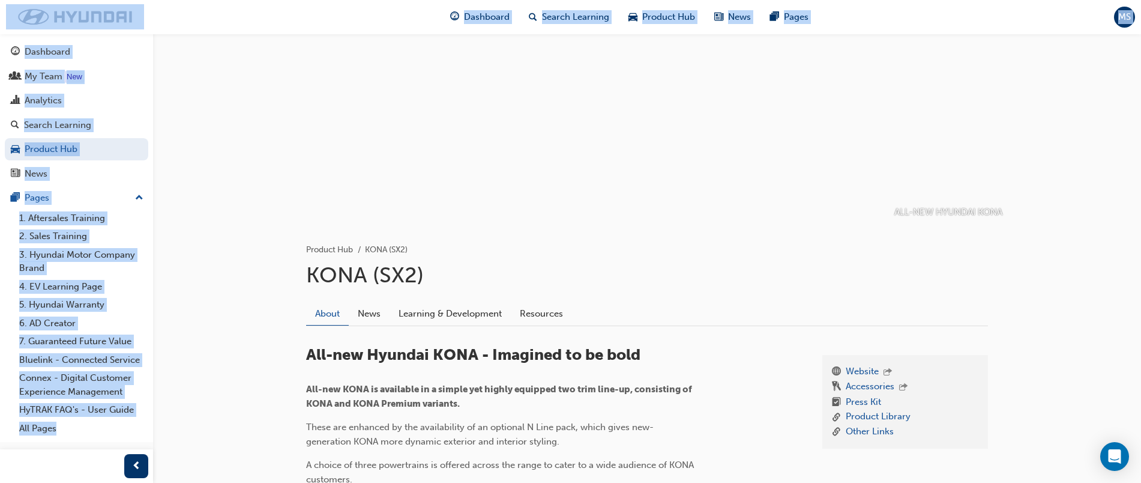
scroll to position [51, 0]
click at [725, 277] on h1 "KONA (SX2)" at bounding box center [647, 274] width 682 height 26
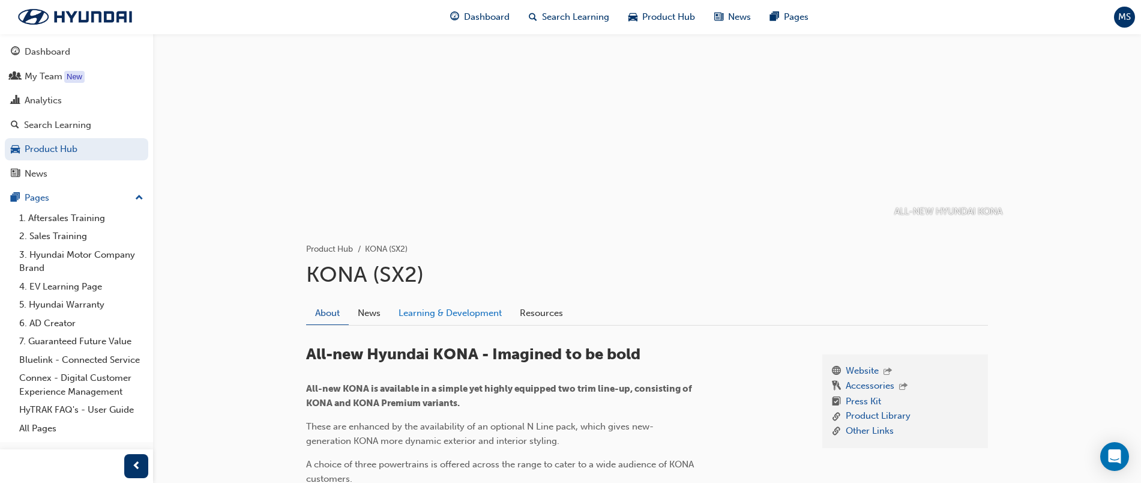
click at [426, 312] on link "Learning & Development" at bounding box center [450, 312] width 121 height 23
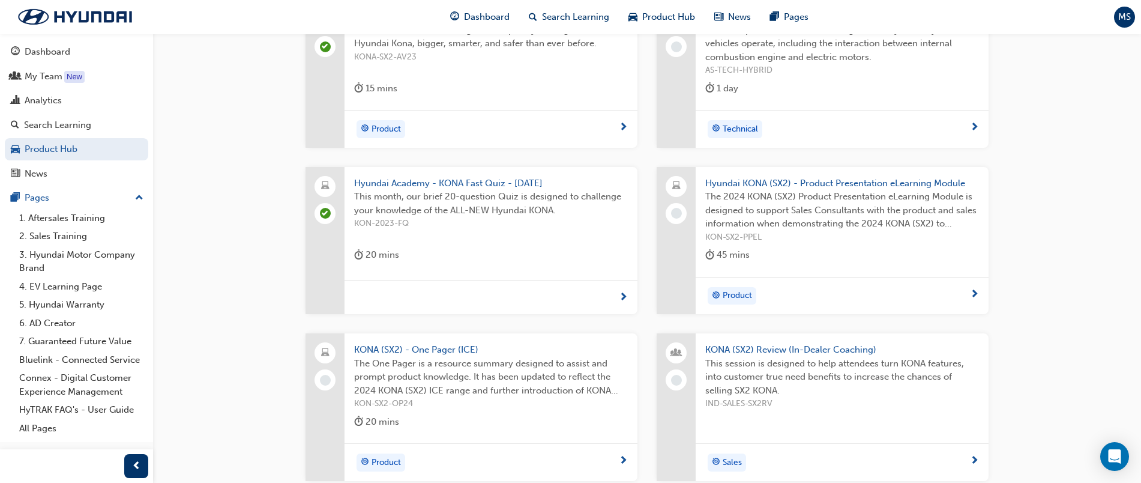
scroll to position [638, 0]
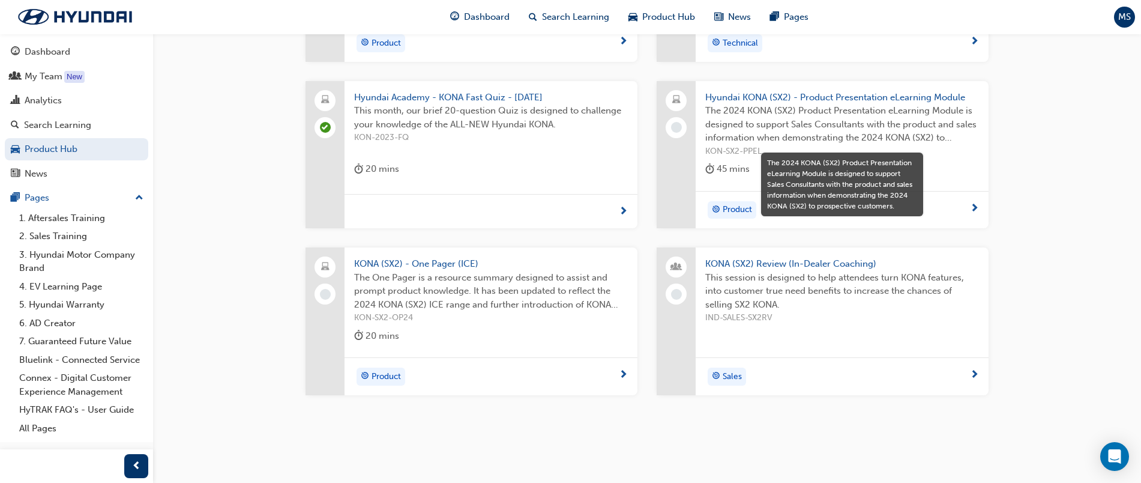
click at [408, 268] on span "KONA (SX2) - One Pager (ICE)" at bounding box center [491, 264] width 274 height 14
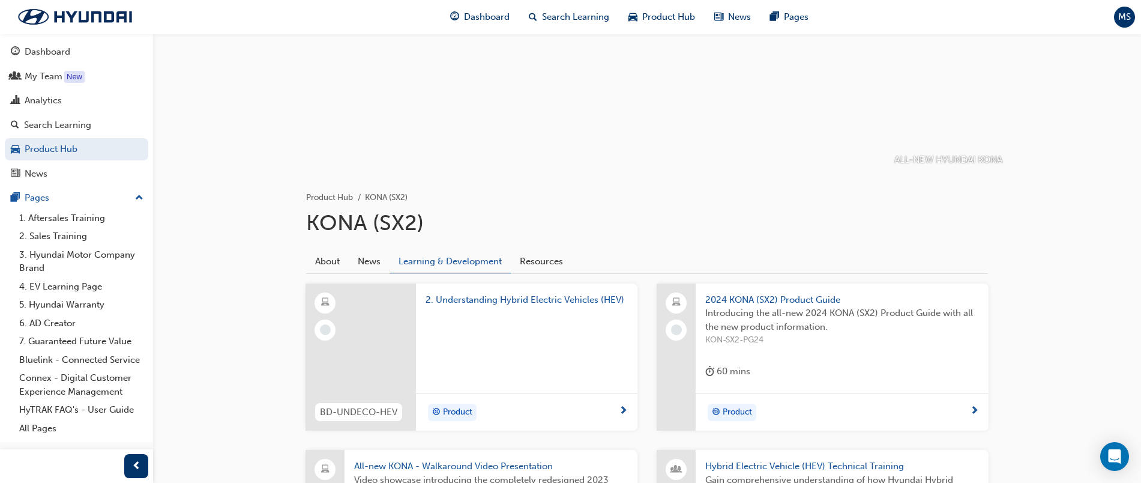
scroll to position [92, 0]
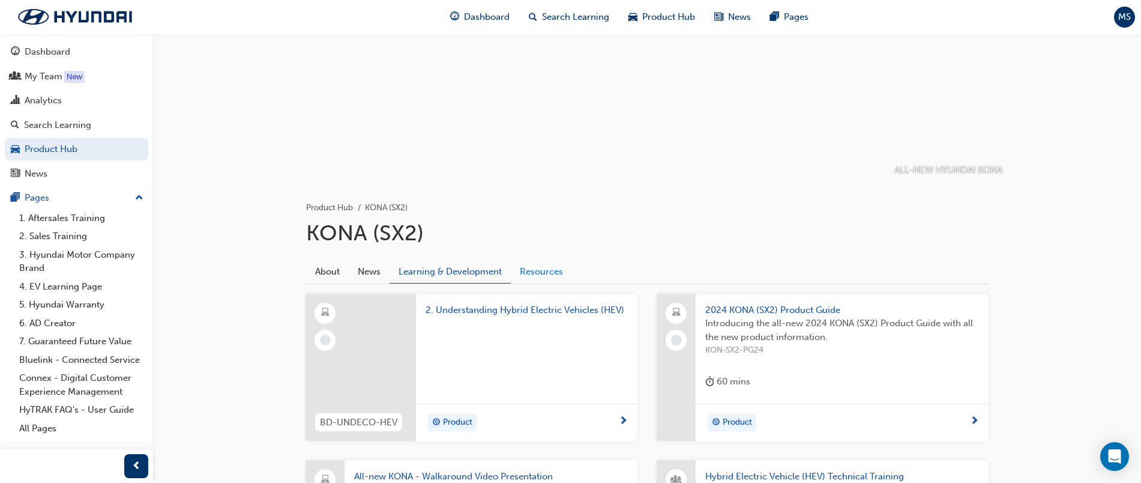
click at [536, 268] on link "Resources" at bounding box center [541, 271] width 61 height 23
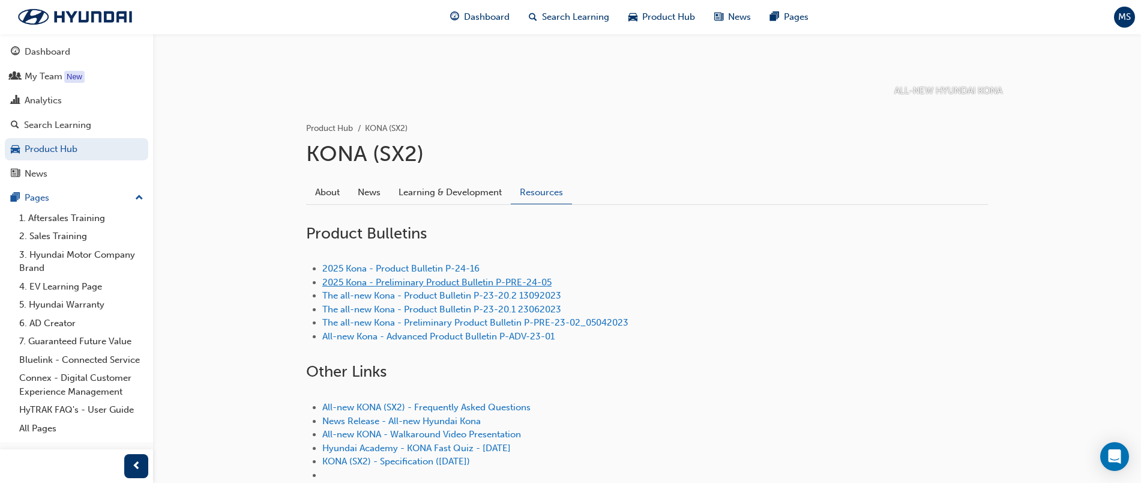
scroll to position [184, 0]
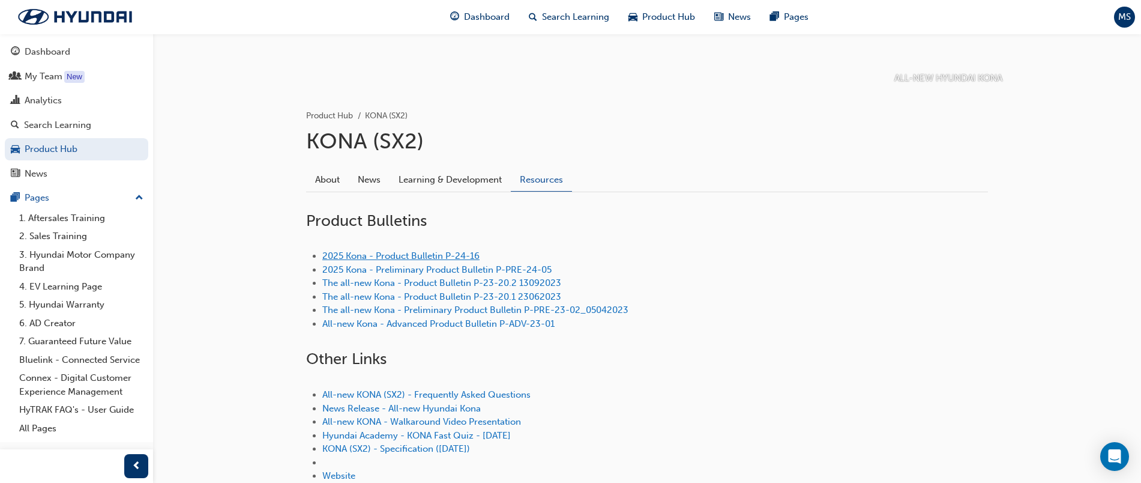
click at [369, 253] on link "2025 Kona - Product Bulletin P-24-16" at bounding box center [400, 255] width 157 height 11
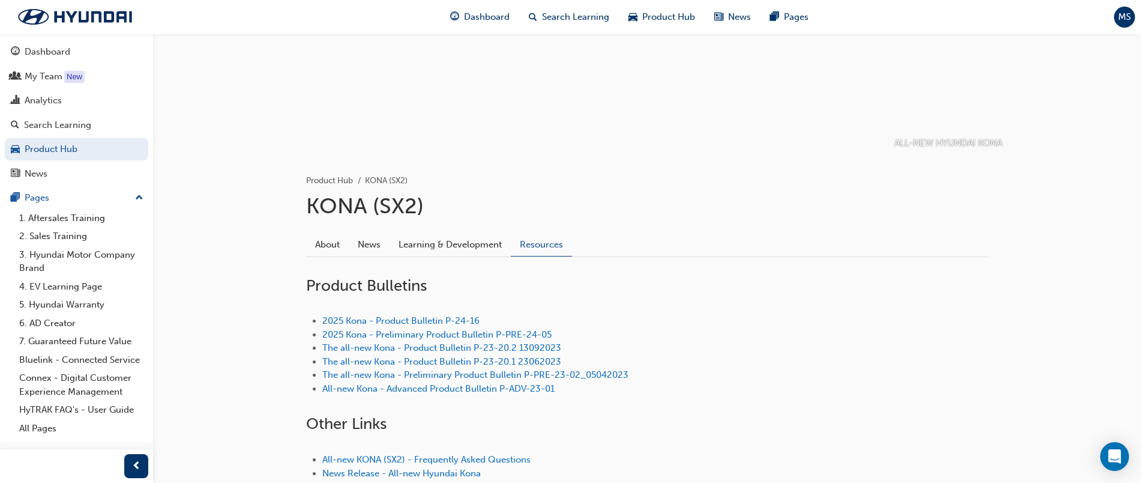
scroll to position [133, 0]
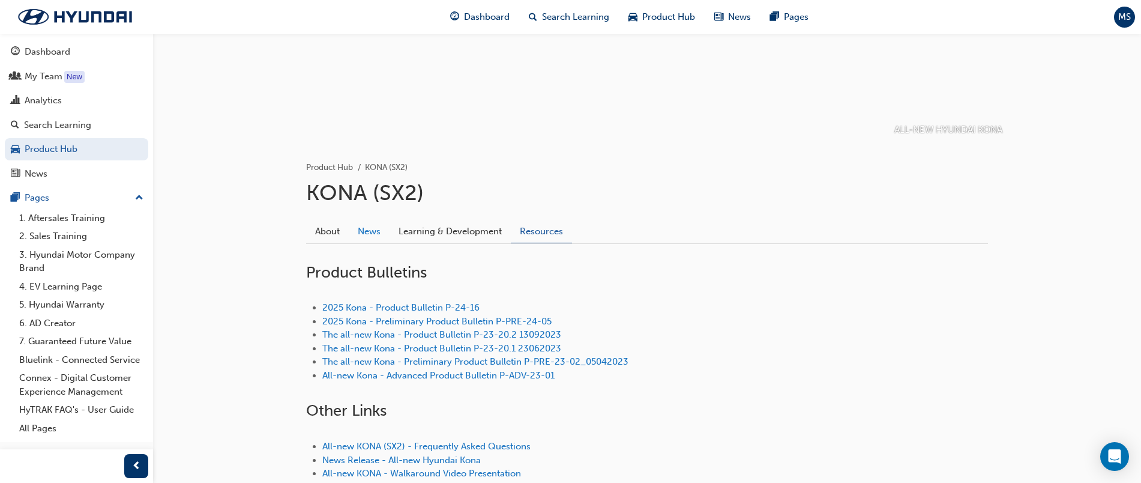
click at [367, 239] on link "News" at bounding box center [369, 231] width 41 height 23
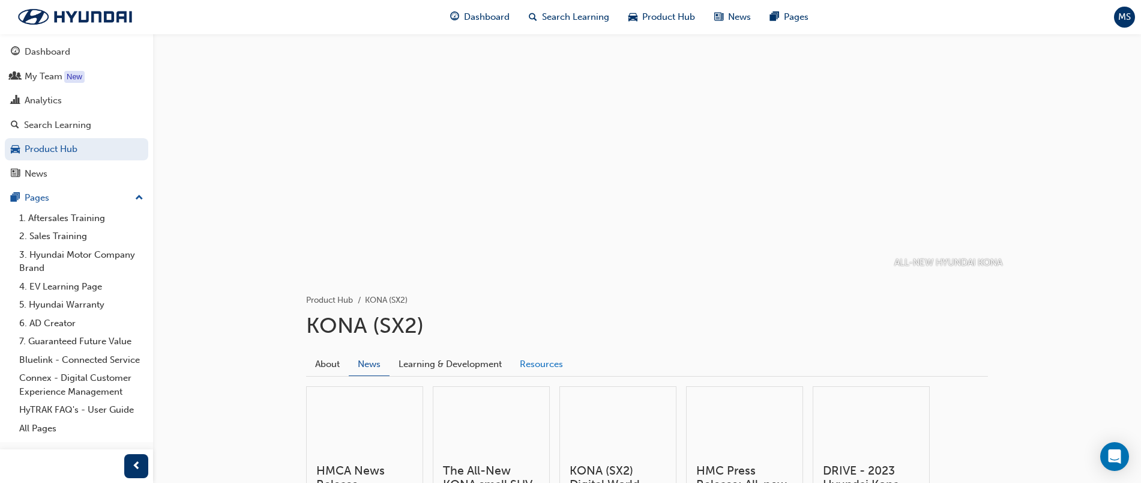
click at [534, 361] on link "Resources" at bounding box center [541, 363] width 61 height 23
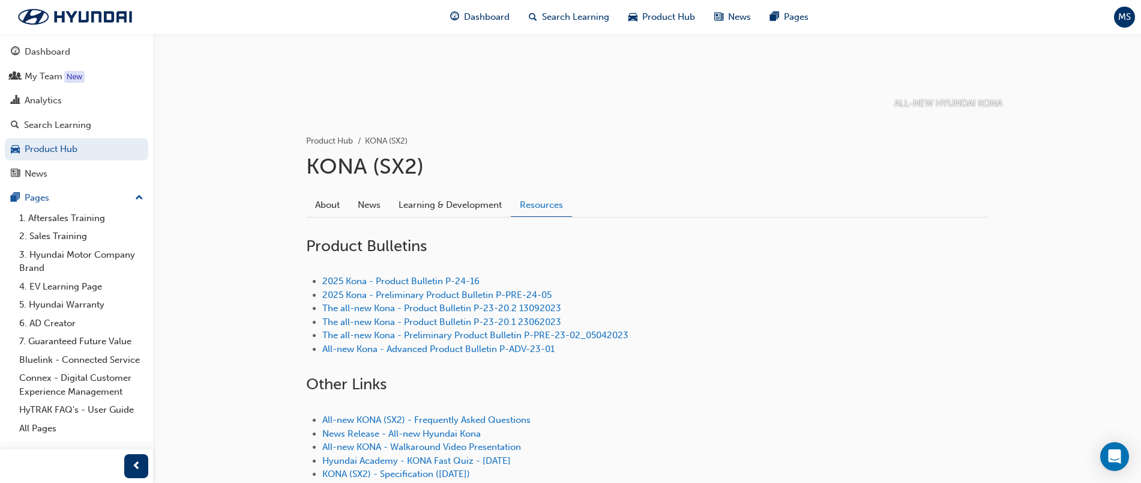
scroll to position [161, 0]
